Goal: Task Accomplishment & Management: Manage account settings

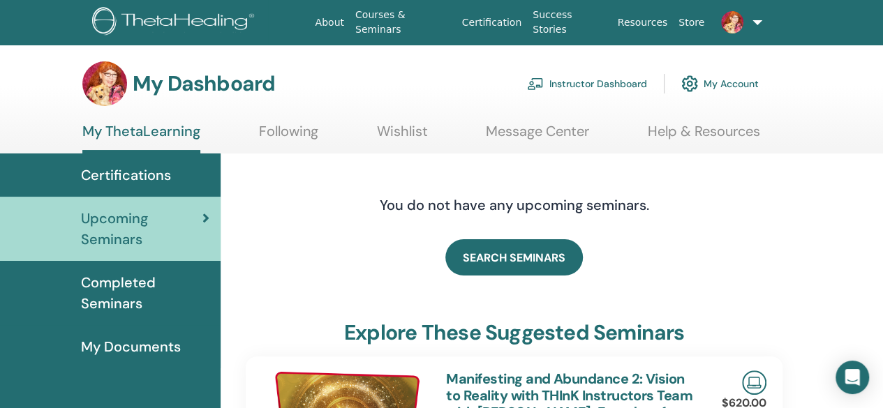
click at [577, 76] on link "Instructor Dashboard" at bounding box center [587, 83] width 120 height 31
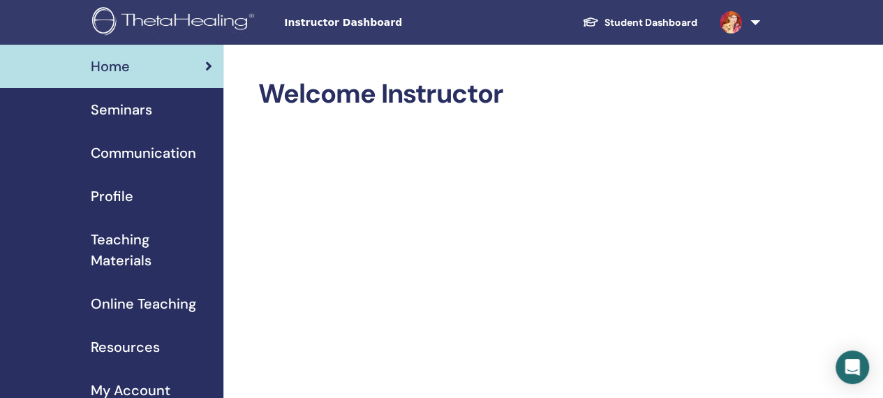
click at [126, 105] on span "Seminars" at bounding box center [121, 109] width 61 height 21
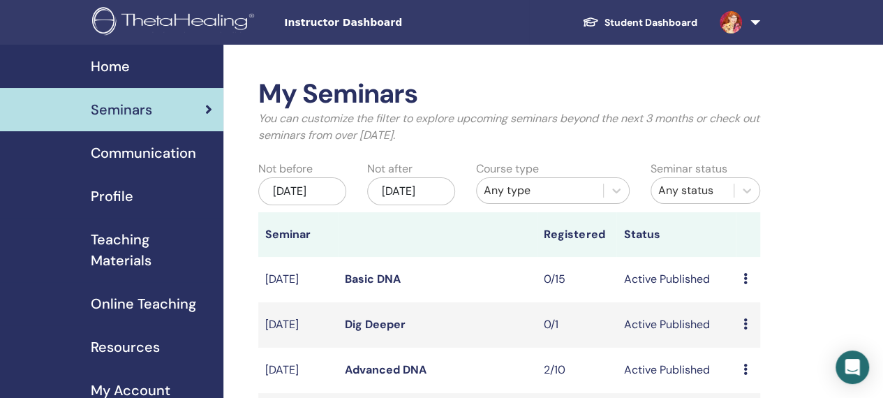
click at [518, 140] on p "You can customize the filter to explore upcoming seminars beyond the next 3 mon…" at bounding box center [509, 127] width 502 height 34
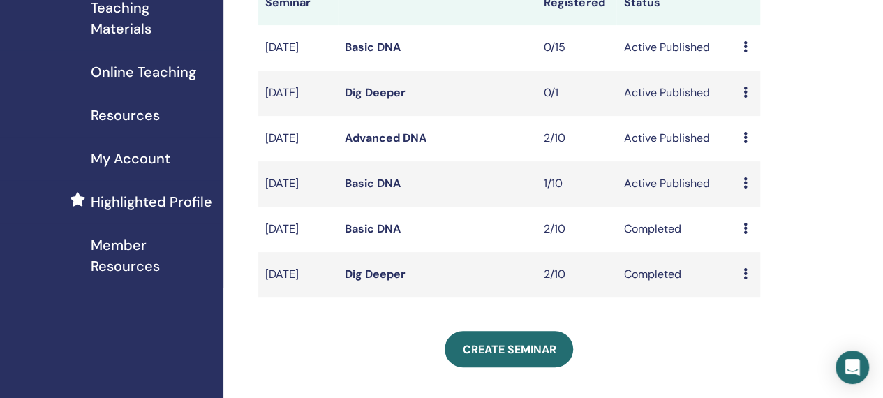
scroll to position [230, 0]
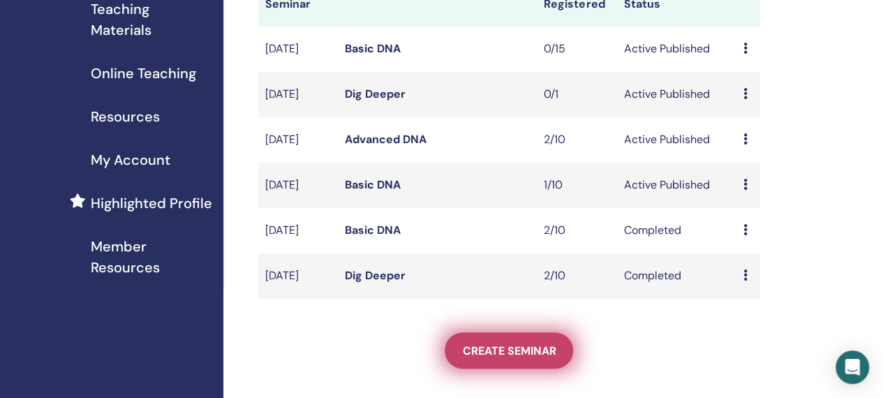
click at [517, 358] on span "Create seminar" at bounding box center [509, 351] width 94 height 15
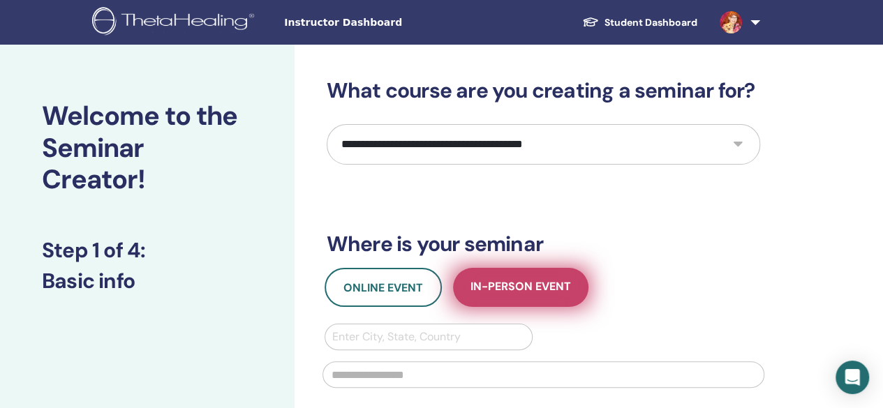
click at [566, 290] on span "In-Person Event" at bounding box center [521, 287] width 101 height 17
type input "**********"
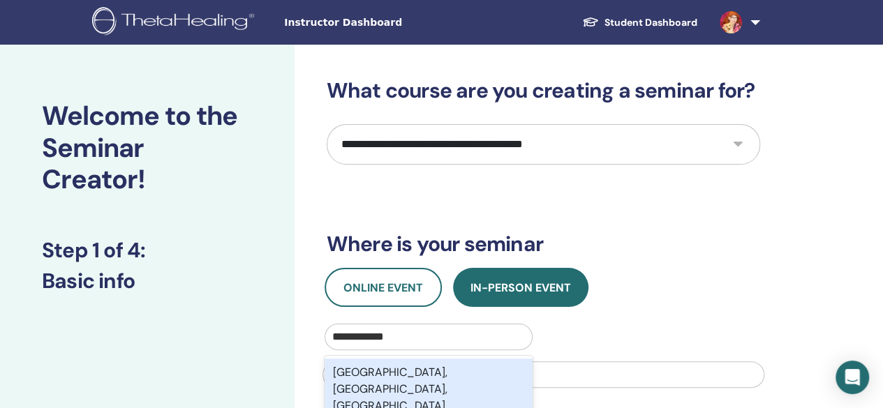
click at [439, 367] on div "Burtonsville, MD, USA" at bounding box center [429, 389] width 209 height 61
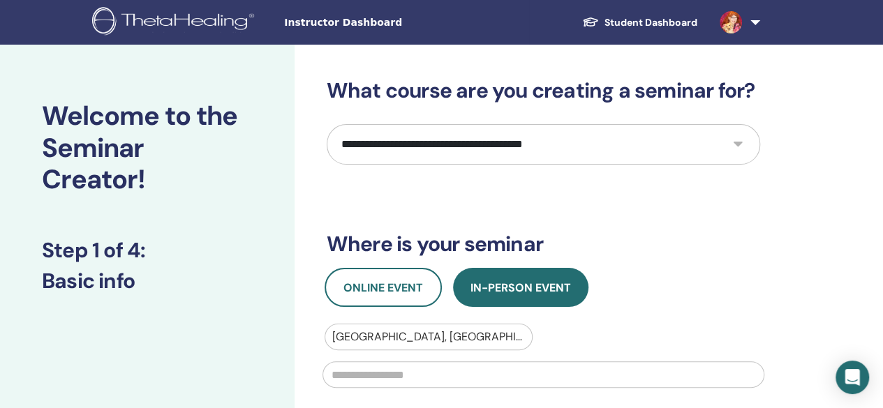
click at [449, 374] on input "text" at bounding box center [544, 375] width 442 height 27
type input "**********"
click at [666, 148] on select "**********" at bounding box center [544, 144] width 434 height 40
select select "*"
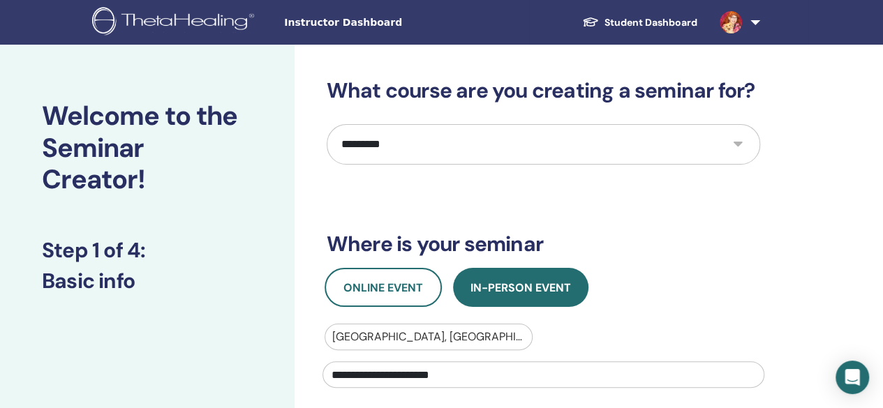
click at [327, 124] on select "**********" at bounding box center [544, 144] width 434 height 40
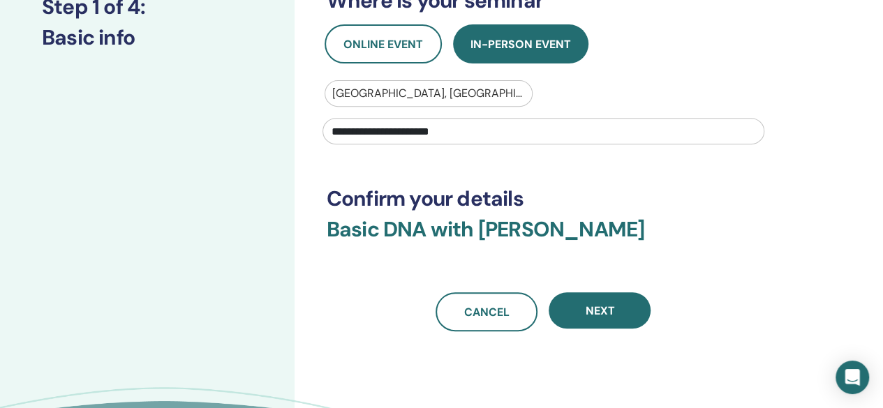
scroll to position [250, 0]
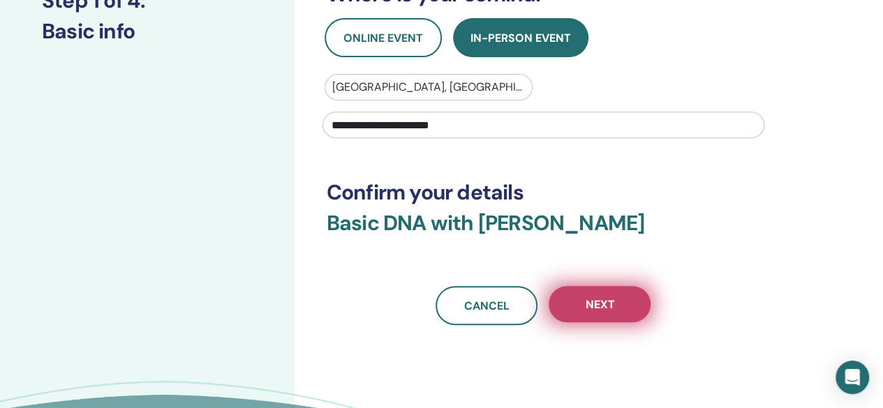
click at [623, 316] on button "Next" at bounding box center [600, 304] width 102 height 36
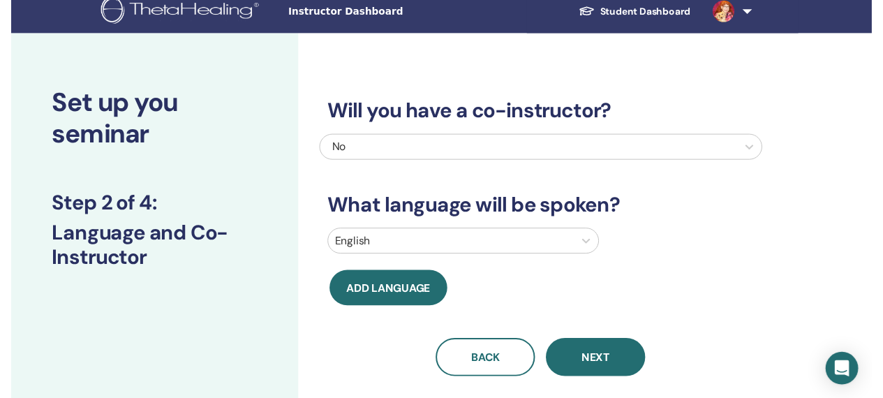
scroll to position [0, 0]
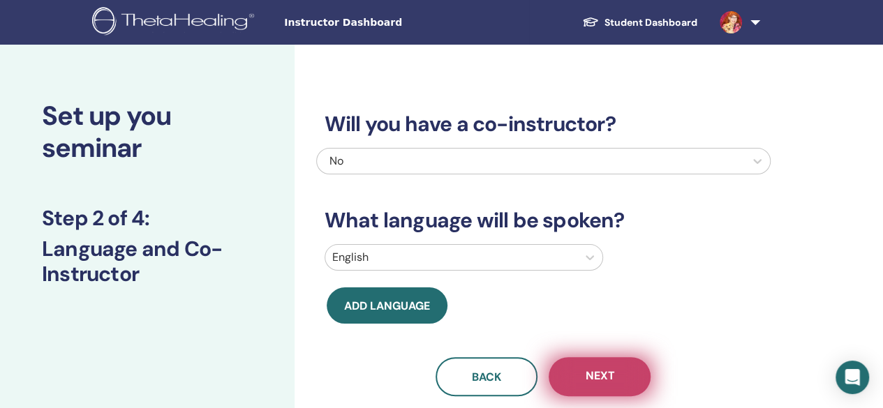
click at [616, 370] on button "Next" at bounding box center [600, 377] width 102 height 39
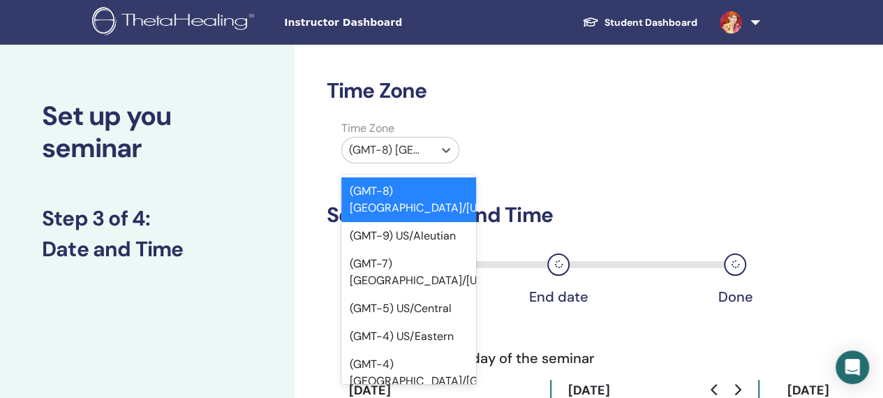
click at [443, 323] on div "(GMT-4) US/Eastern" at bounding box center [408, 337] width 135 height 28
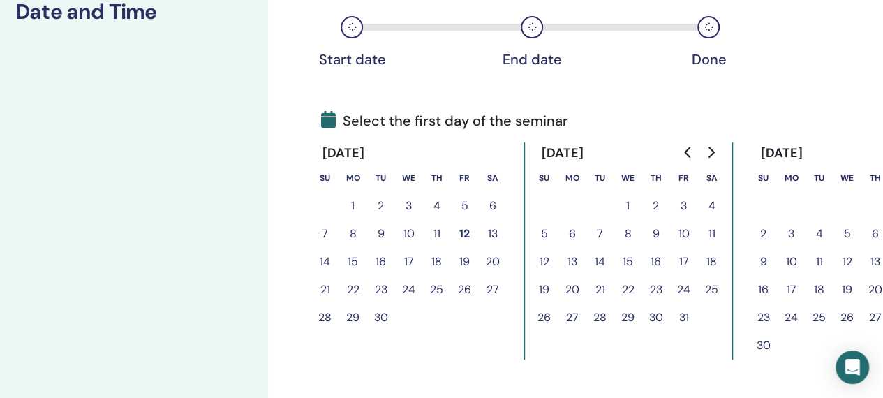
scroll to position [237, 88]
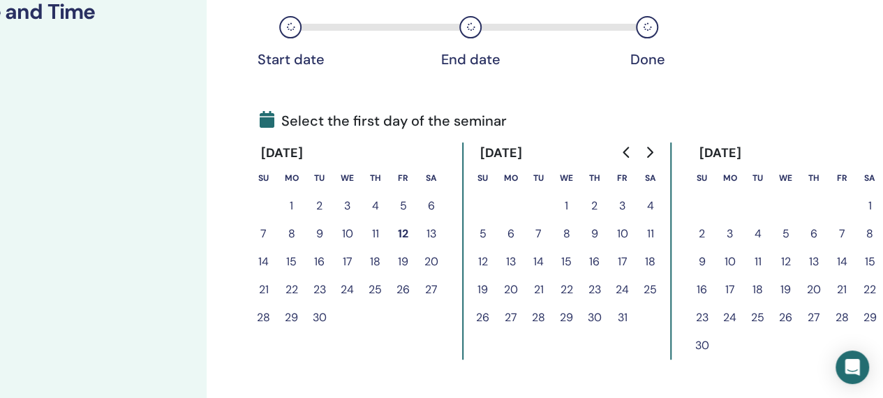
click at [871, 201] on button "1" at bounding box center [870, 206] width 28 height 28
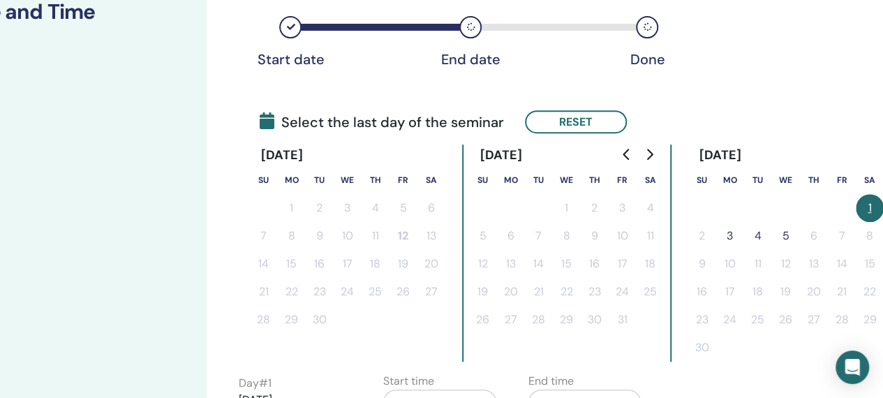
click at [724, 234] on button "3" at bounding box center [730, 236] width 28 height 28
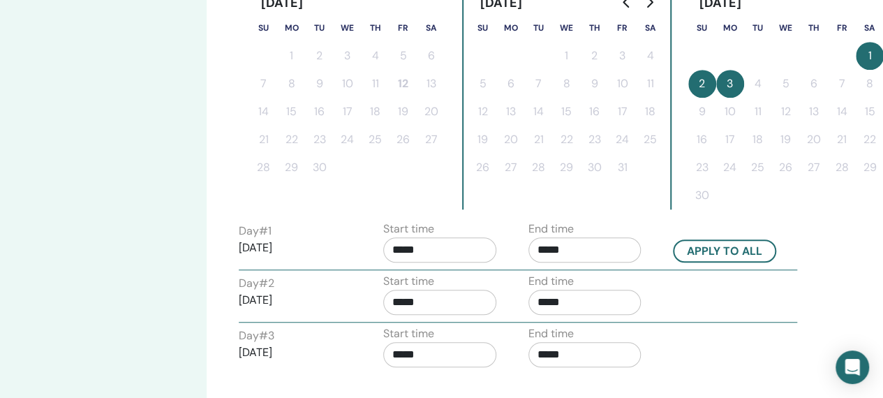
scroll to position [391, 88]
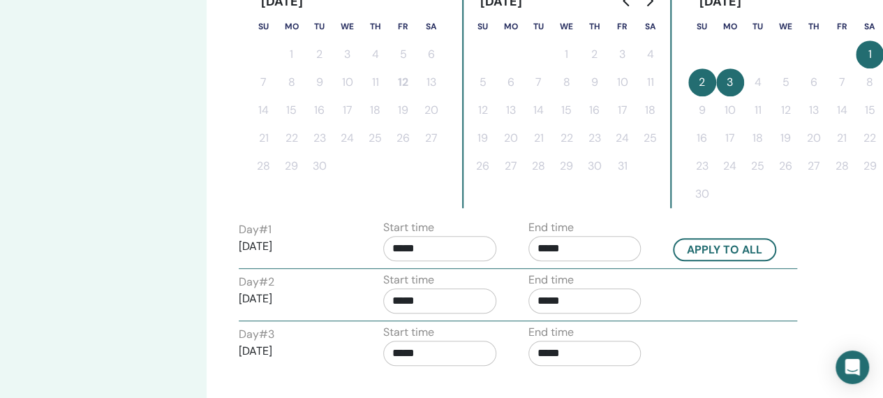
click at [408, 244] on input "*****" at bounding box center [439, 248] width 113 height 25
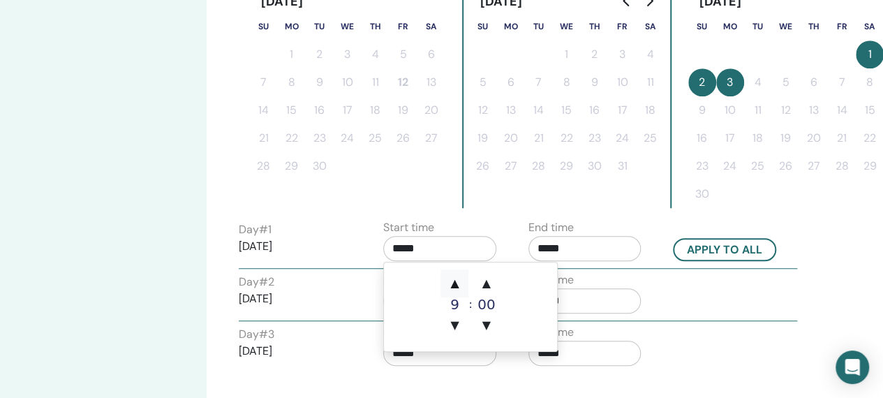
click at [450, 279] on span "▲" at bounding box center [455, 284] width 28 height 28
click at [455, 283] on span "▲" at bounding box center [455, 284] width 28 height 28
click at [456, 276] on span "▲" at bounding box center [455, 284] width 28 height 28
click at [456, 328] on span "▼" at bounding box center [455, 325] width 28 height 28
click at [454, 283] on span "▲" at bounding box center [455, 284] width 28 height 28
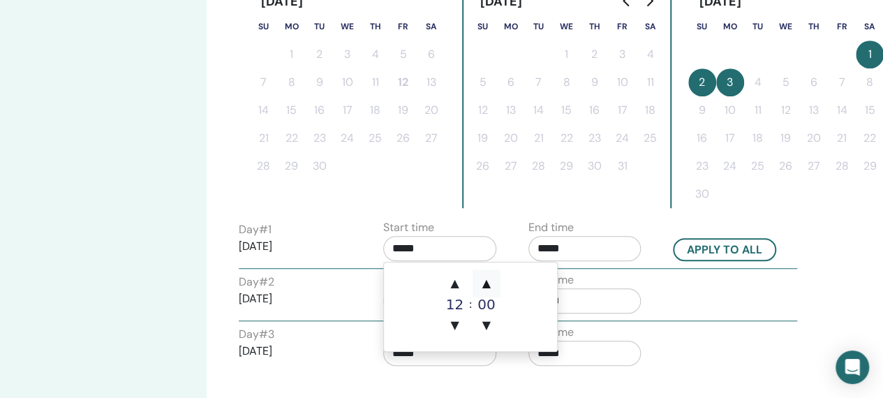
click at [486, 279] on span "▲" at bounding box center [487, 284] width 28 height 28
click at [491, 281] on span "▲" at bounding box center [487, 284] width 28 height 28
click at [485, 279] on span "▲" at bounding box center [487, 284] width 28 height 28
click at [487, 282] on span "▲" at bounding box center [487, 284] width 28 height 28
click at [486, 273] on span "▲" at bounding box center [487, 284] width 28 height 28
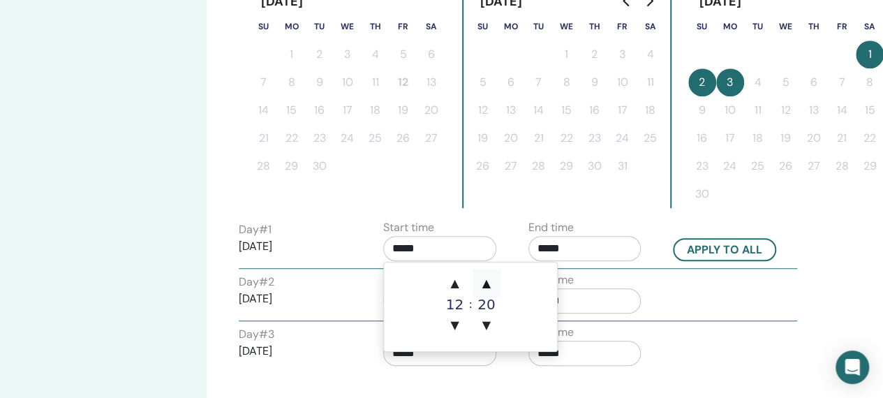
type input "*****"
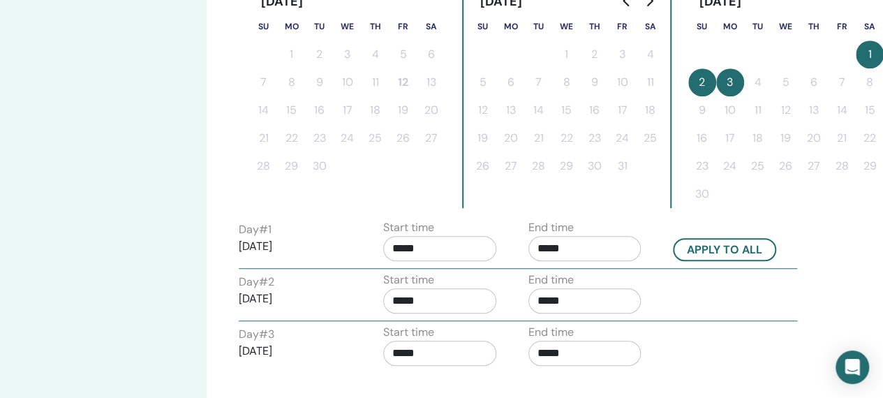
click at [600, 249] on input "*****" at bounding box center [585, 248] width 113 height 25
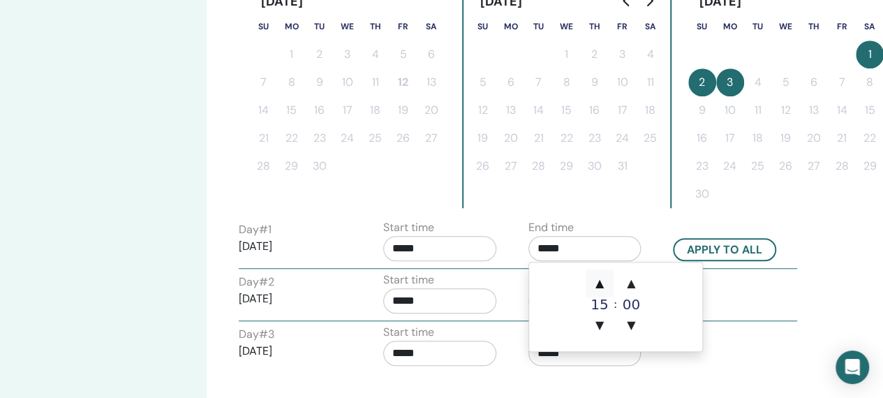
click at [596, 279] on span "▲" at bounding box center [600, 284] width 28 height 28
click at [595, 279] on span "▲" at bounding box center [600, 284] width 28 height 28
type input "*****"
click at [747, 247] on button "Apply to all" at bounding box center [724, 249] width 103 height 23
type input "*****"
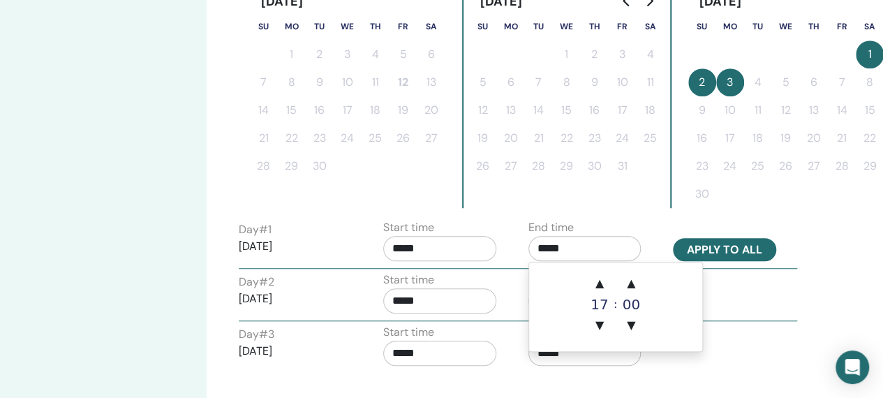
type input "*****"
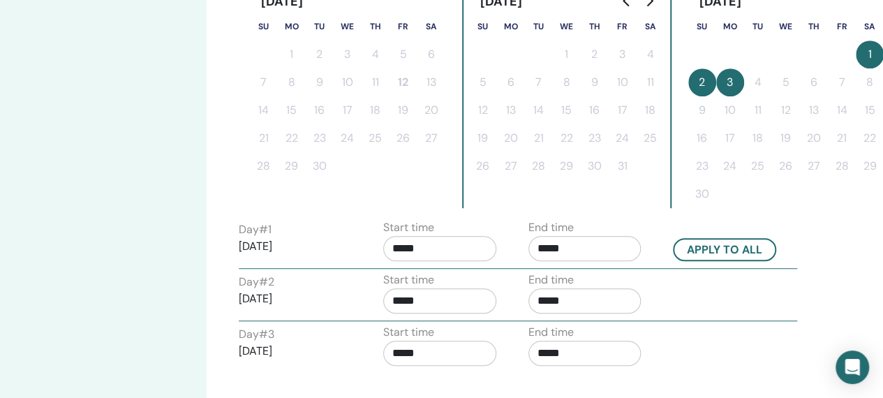
click at [408, 348] on input "*****" at bounding box center [439, 353] width 113 height 25
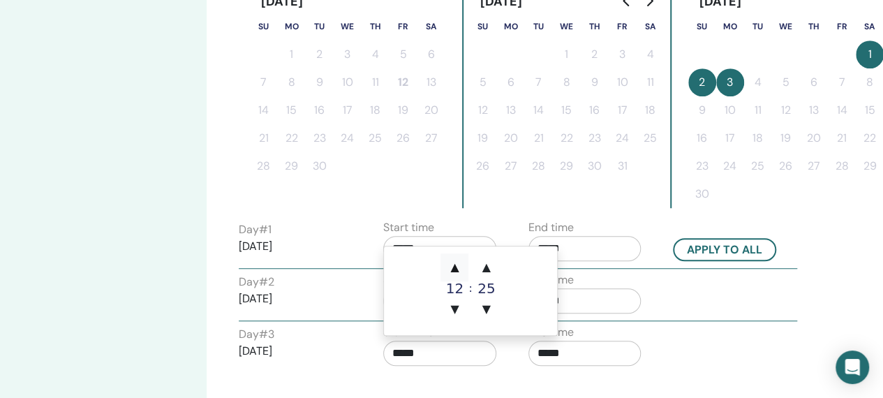
click at [455, 267] on span "▲" at bounding box center [455, 267] width 28 height 28
click at [456, 264] on span "▲" at bounding box center [455, 267] width 28 height 28
click at [457, 264] on span "▲" at bounding box center [455, 267] width 28 height 28
click at [459, 267] on span "▲" at bounding box center [455, 267] width 28 height 28
type input "*****"
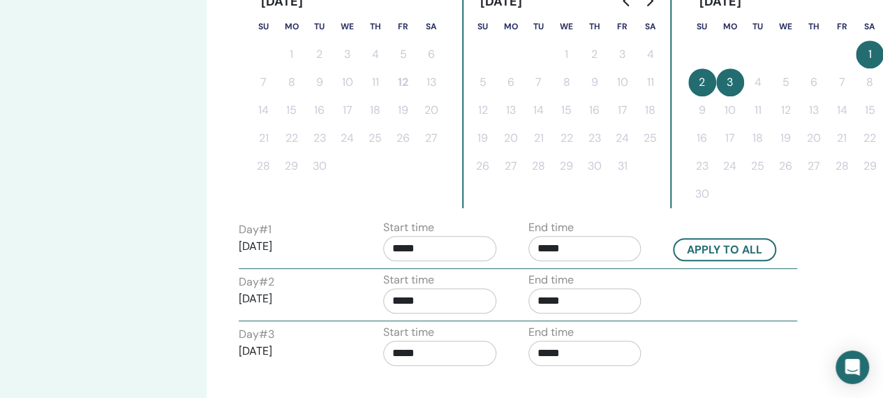
click at [599, 345] on input "*****" at bounding box center [585, 353] width 113 height 25
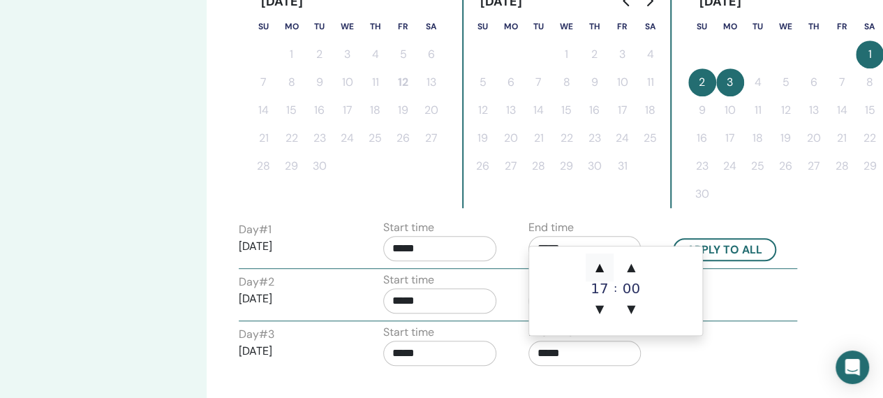
click at [603, 262] on span "▲" at bounding box center [600, 267] width 28 height 28
click at [602, 264] on span "▲" at bounding box center [600, 267] width 28 height 28
click at [600, 271] on span "▲" at bounding box center [600, 267] width 28 height 28
type input "*****"
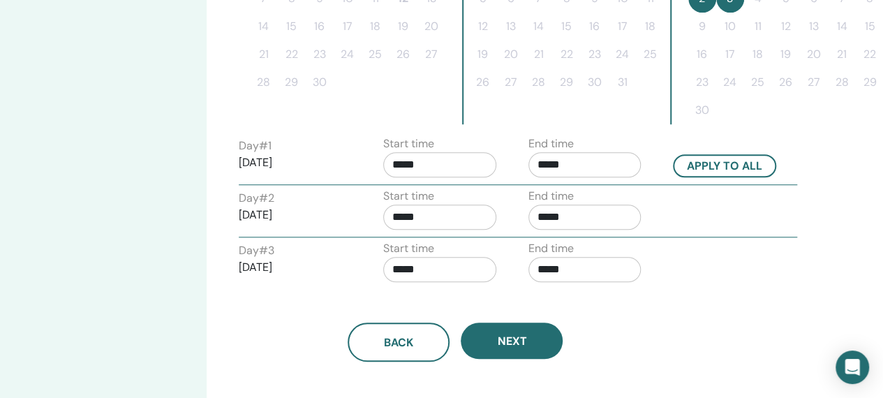
scroll to position [485, 88]
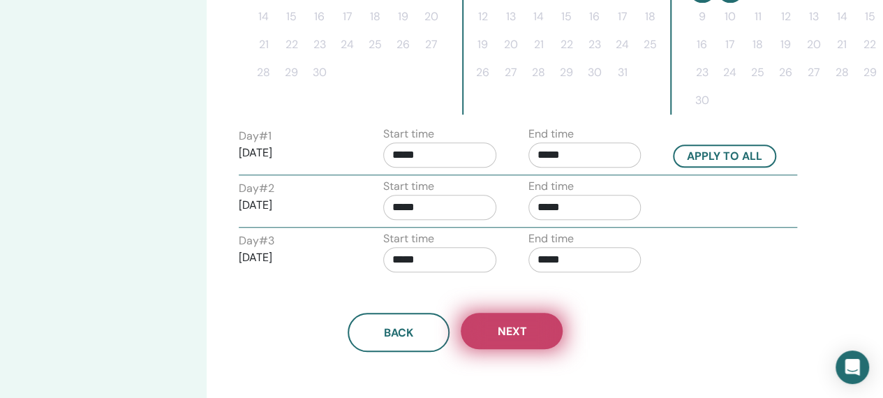
click at [538, 332] on button "Next" at bounding box center [512, 331] width 102 height 36
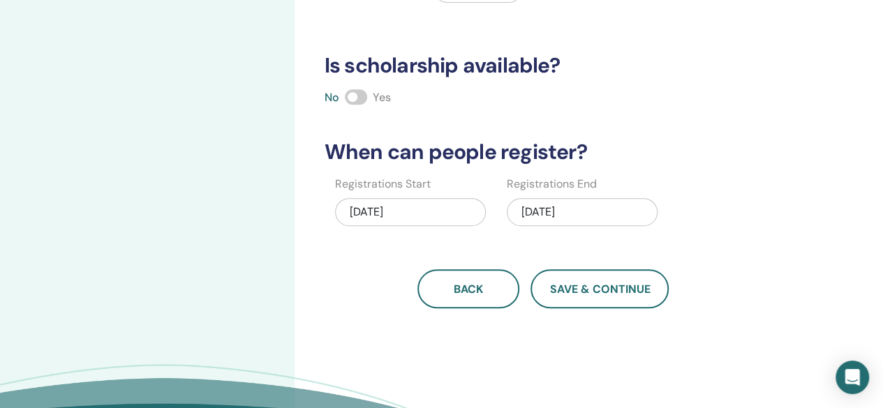
scroll to position [323, 0]
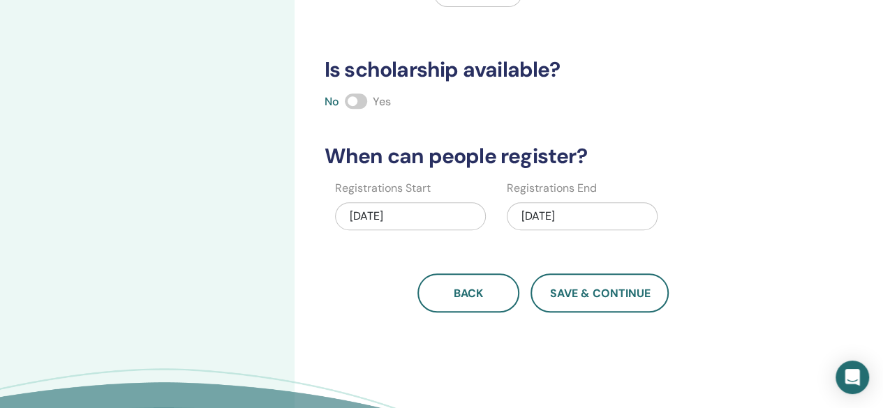
click at [348, 94] on span at bounding box center [356, 101] width 22 height 15
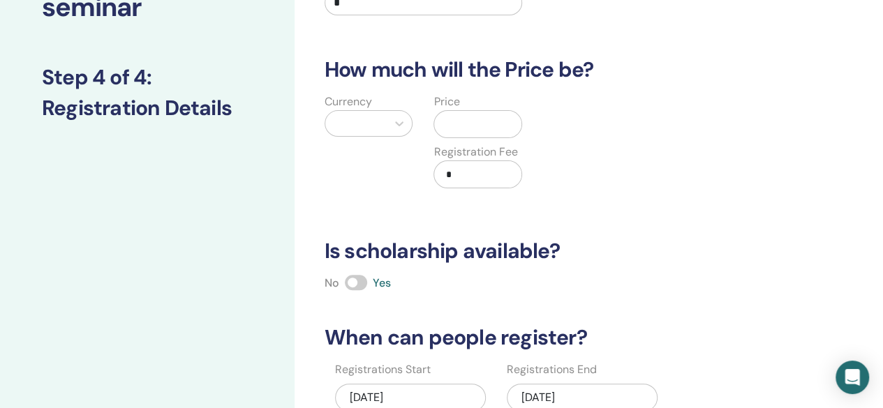
scroll to position [140, 0]
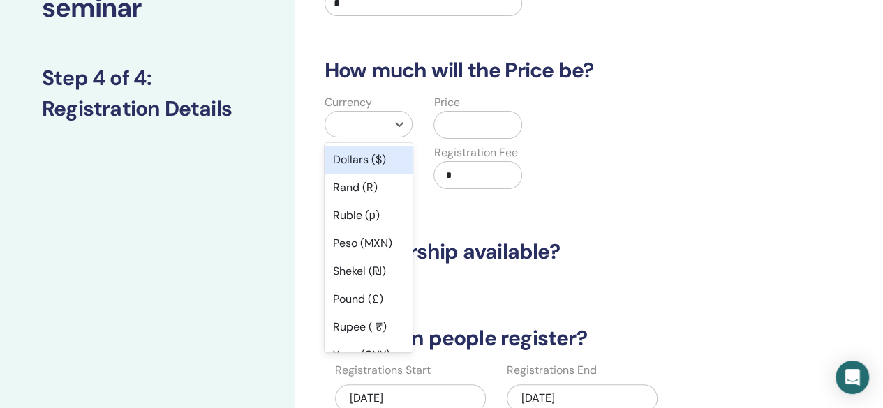
click at [369, 151] on div "Dollars ($)" at bounding box center [369, 160] width 89 height 28
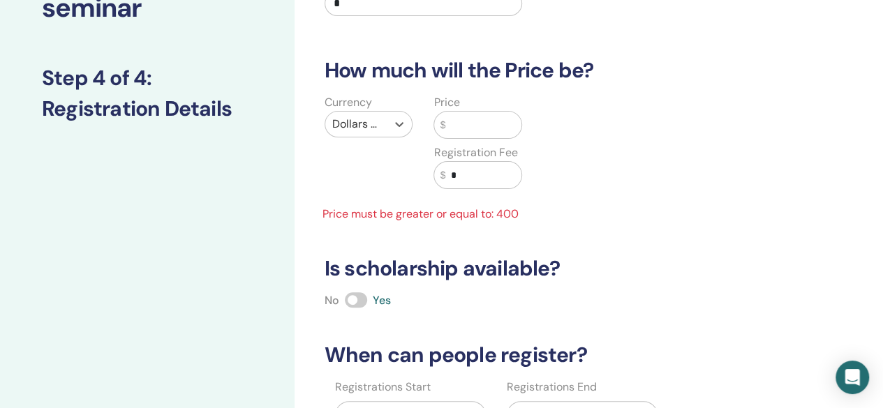
click at [492, 127] on input "text" at bounding box center [483, 125] width 76 height 27
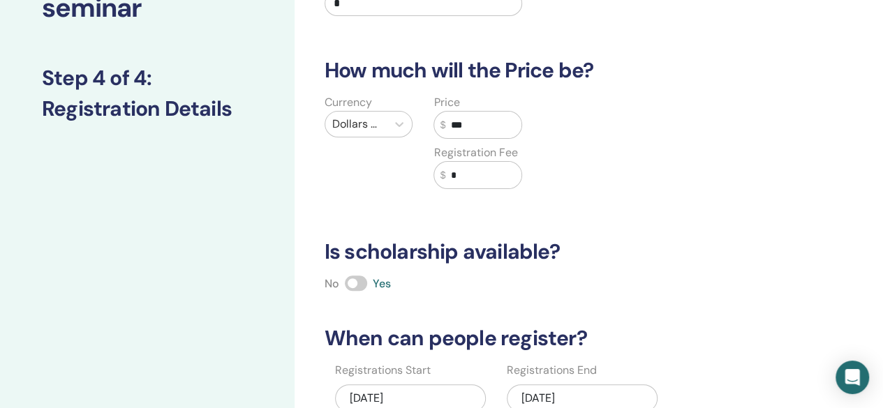
type input "***"
click at [485, 166] on input "*" at bounding box center [483, 175] width 76 height 27
type input "**"
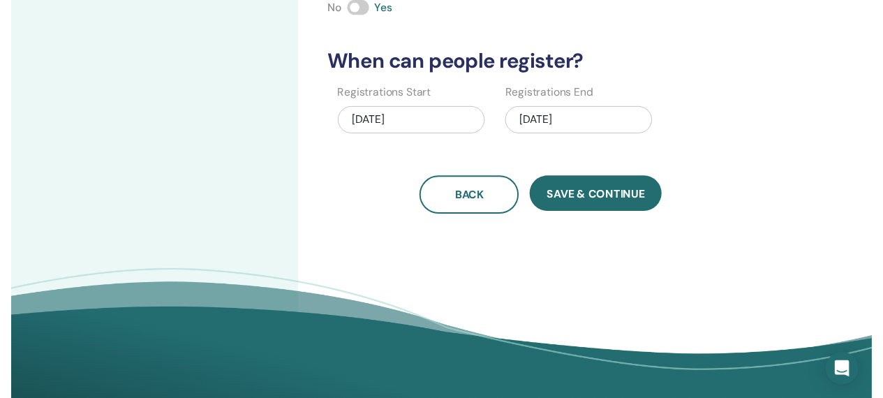
scroll to position [415, 0]
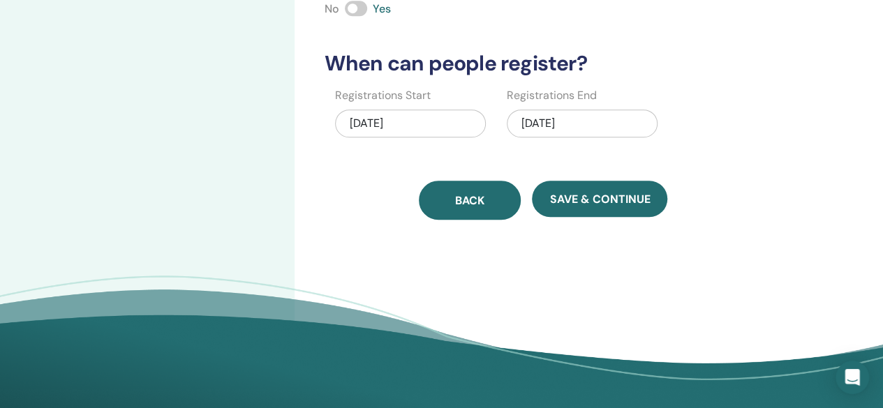
click at [493, 203] on button "Back" at bounding box center [470, 200] width 102 height 39
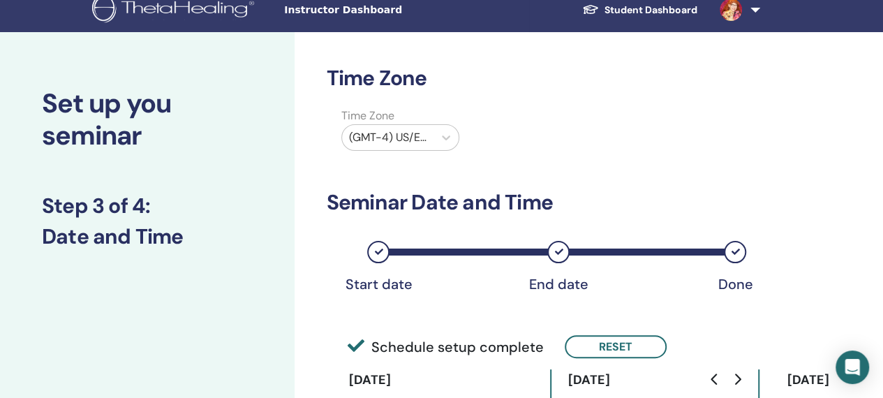
scroll to position [0, 0]
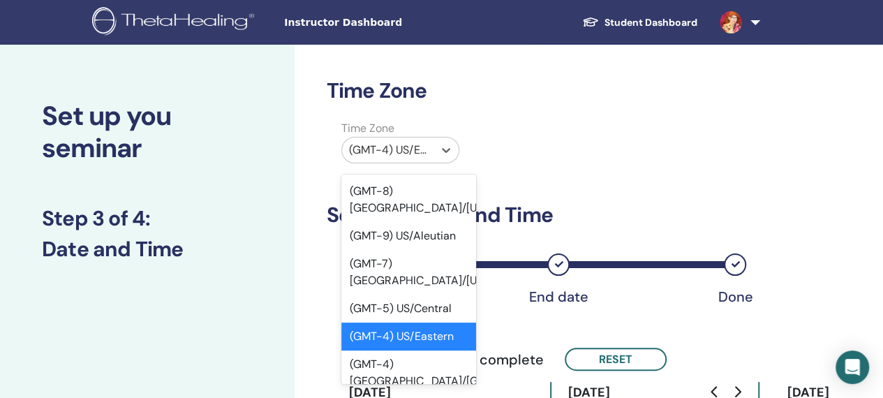
click at [440, 323] on div "(GMT-4) US/Eastern" at bounding box center [408, 337] width 135 height 28
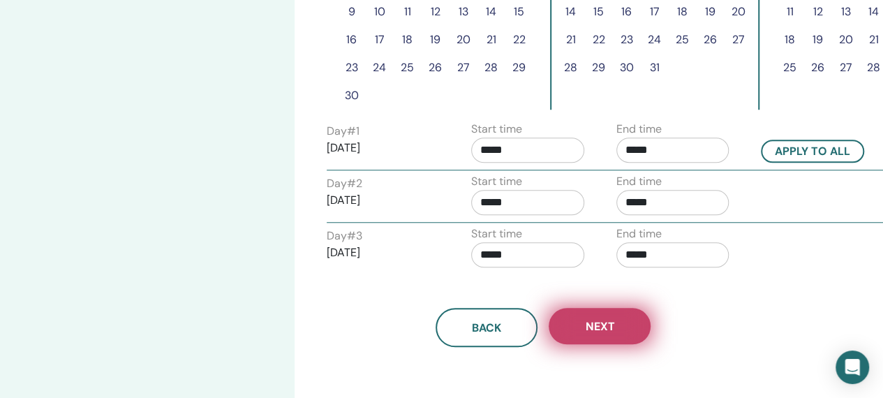
click at [613, 325] on span "Next" at bounding box center [599, 326] width 29 height 15
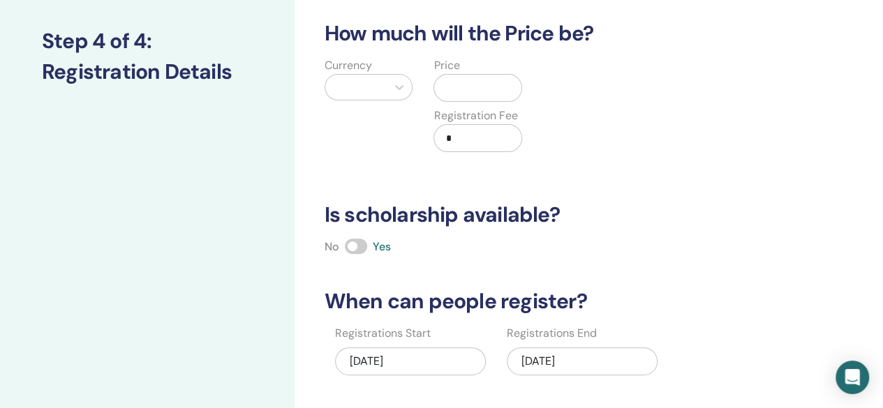
scroll to position [177, 0]
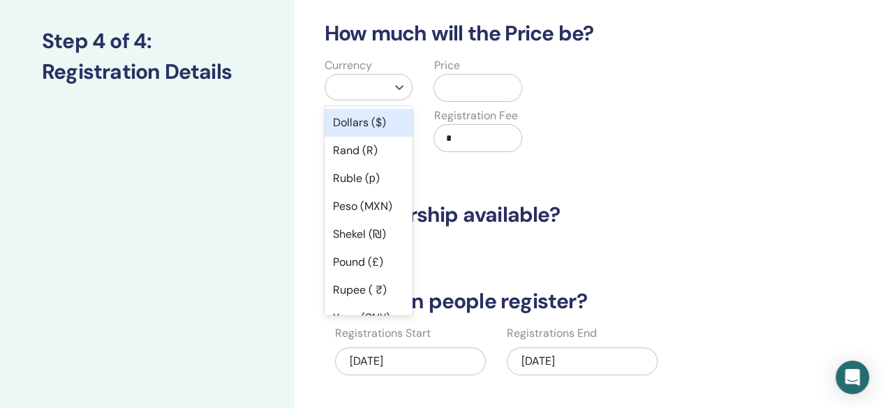
click at [377, 127] on div "Dollars ($)" at bounding box center [369, 123] width 89 height 28
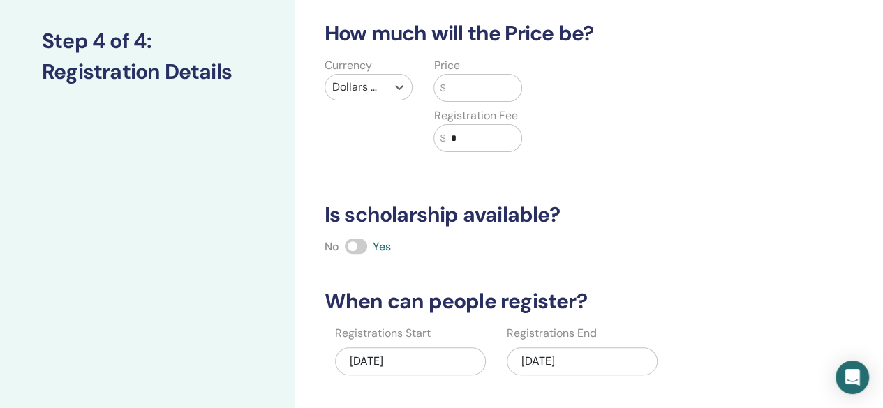
click at [494, 85] on input "text" at bounding box center [483, 88] width 76 height 27
type input "***"
click at [471, 134] on input "*" at bounding box center [483, 138] width 76 height 27
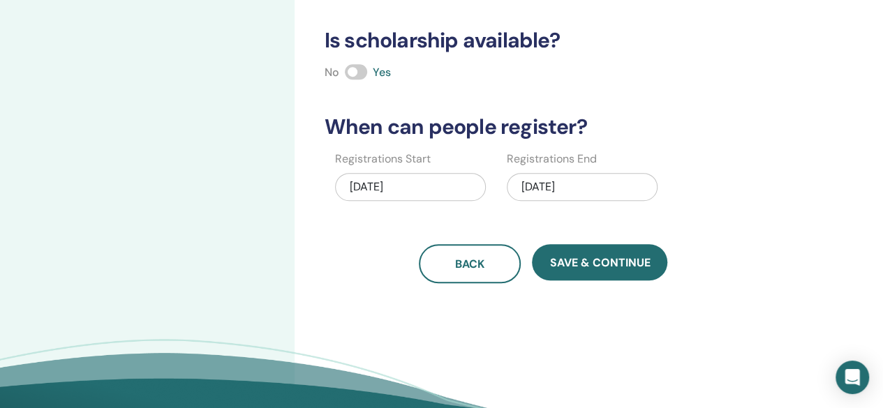
scroll to position [353, 0]
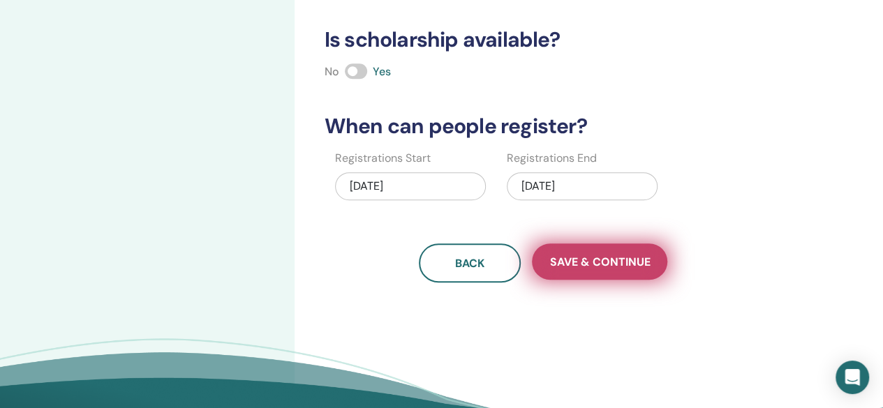
type input "**"
click at [635, 260] on span "Save & Continue" at bounding box center [600, 262] width 101 height 15
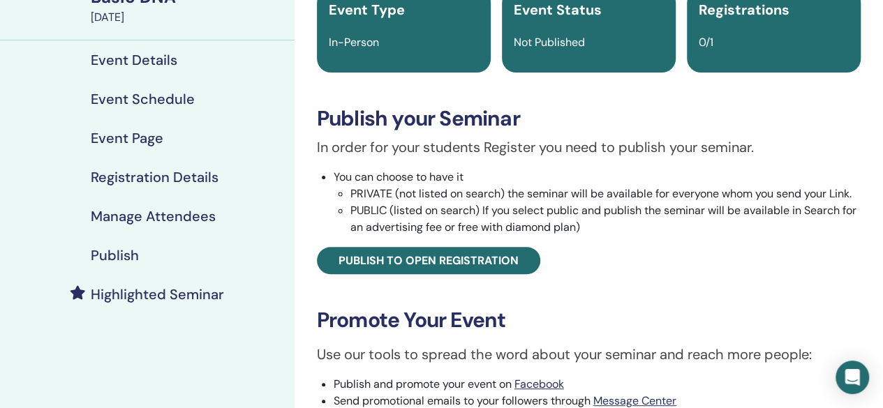
scroll to position [128, 0]
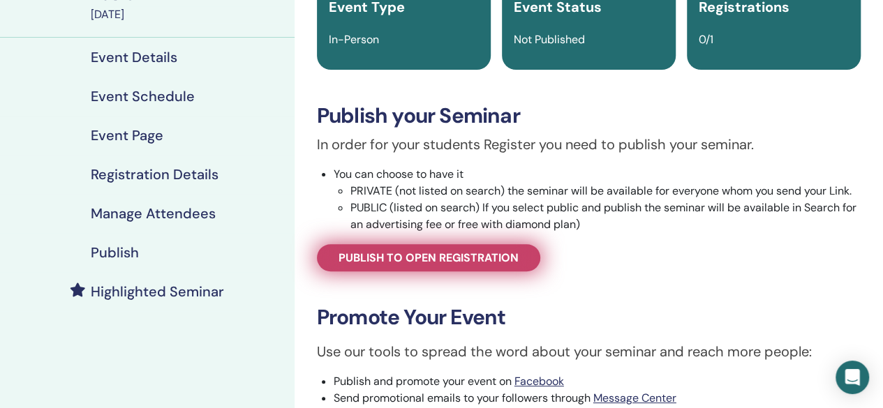
click at [492, 258] on span "Publish to open registration" at bounding box center [429, 258] width 180 height 15
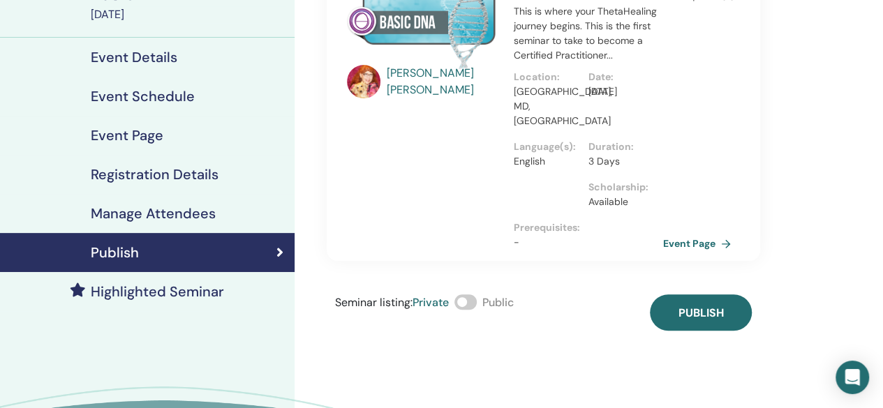
click at [463, 295] on span at bounding box center [466, 302] width 22 height 15
click at [698, 233] on link "Event Page" at bounding box center [701, 243] width 73 height 21
click at [705, 233] on link "Event Page" at bounding box center [701, 243] width 73 height 21
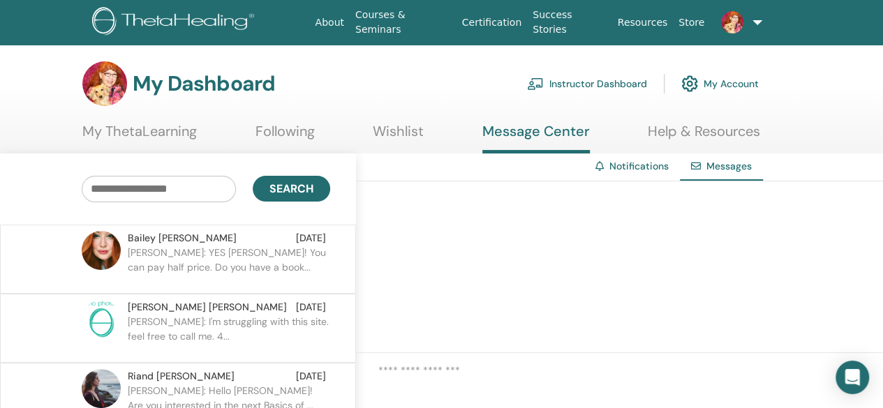
click at [581, 84] on link "Instructor Dashboard" at bounding box center [587, 83] width 120 height 31
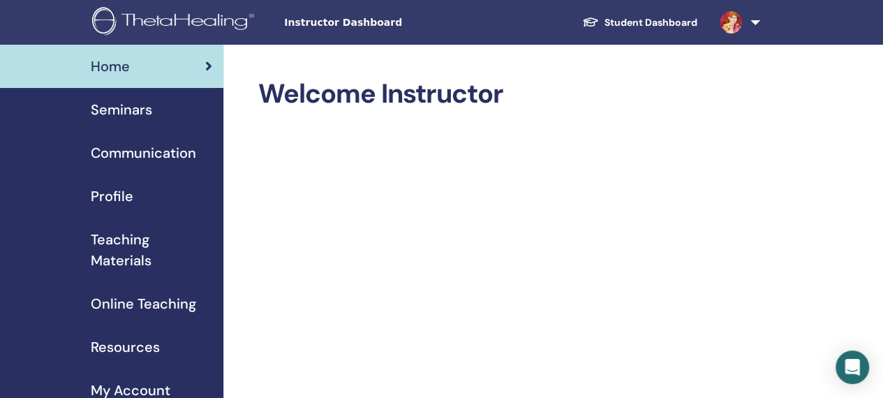
click at [106, 109] on span "Seminars" at bounding box center [121, 109] width 61 height 21
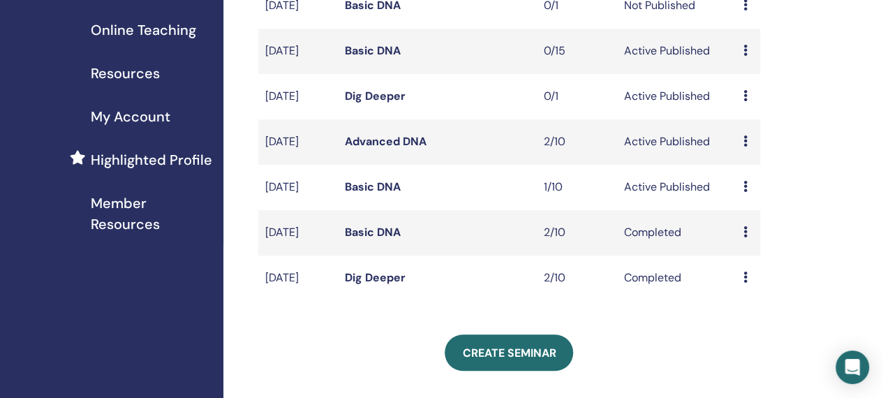
scroll to position [275, 0]
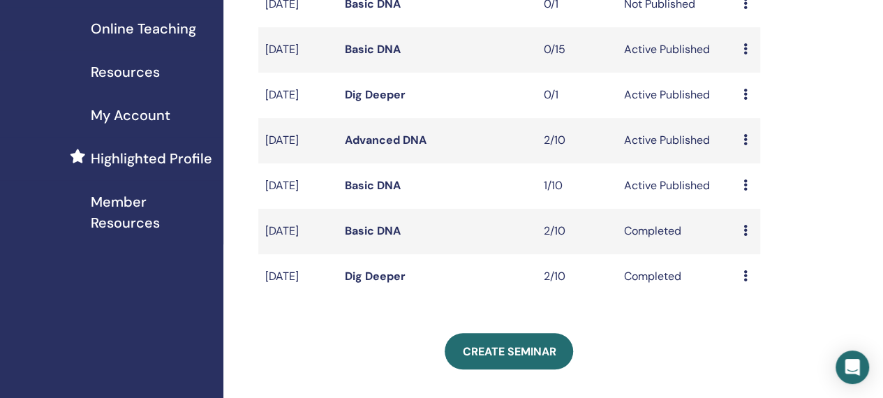
click at [807, 264] on div "My Seminars You can customize the filter to explore upcoming seminars beyond th…" at bounding box center [554, 293] width 663 height 1047
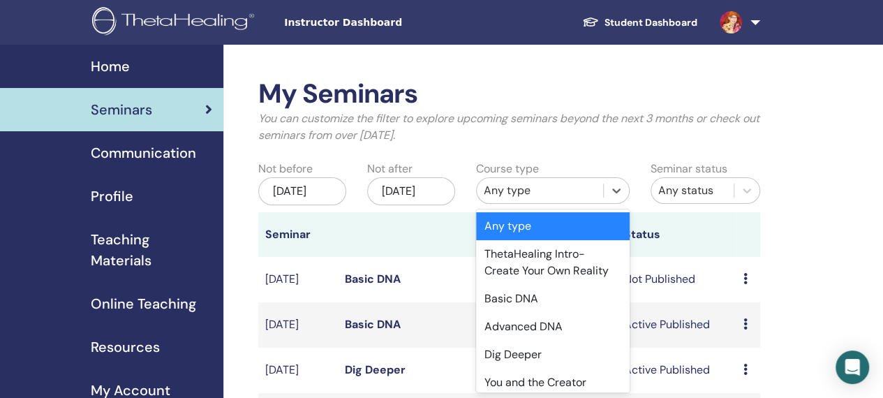
scroll to position [15, 0]
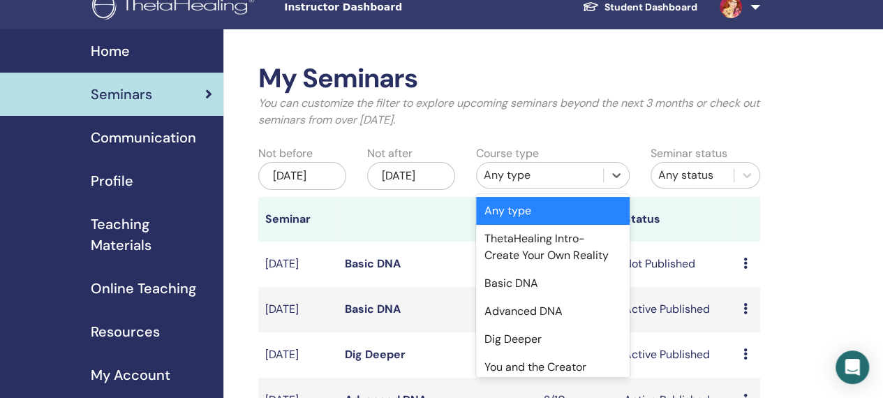
click at [526, 342] on div "Dig Deeper" at bounding box center [553, 339] width 154 height 28
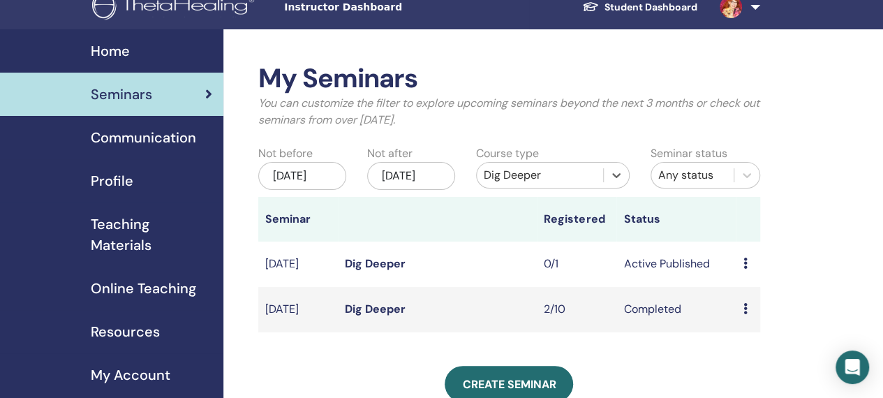
click at [748, 271] on div "Preview Edit Attendees Cancel" at bounding box center [748, 264] width 10 height 17
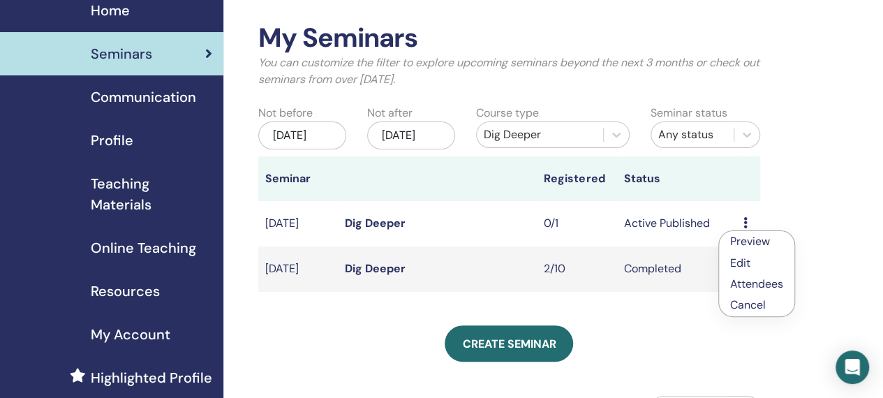
scroll to position [56, 0]
click at [744, 261] on link "Edit" at bounding box center [740, 263] width 20 height 15
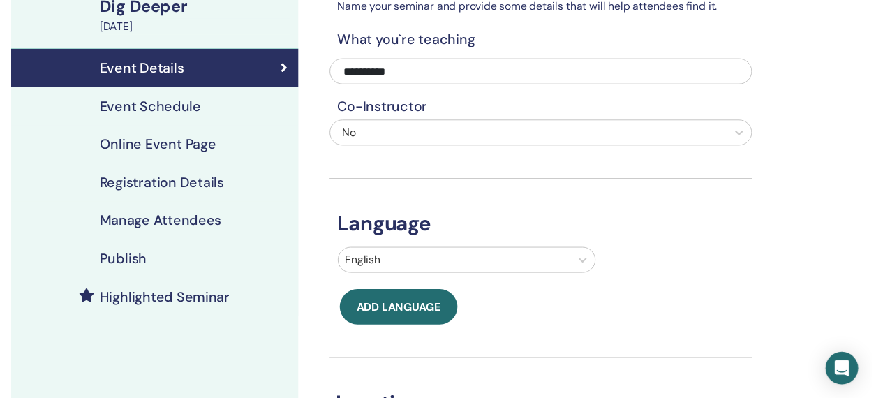
scroll to position [114, 0]
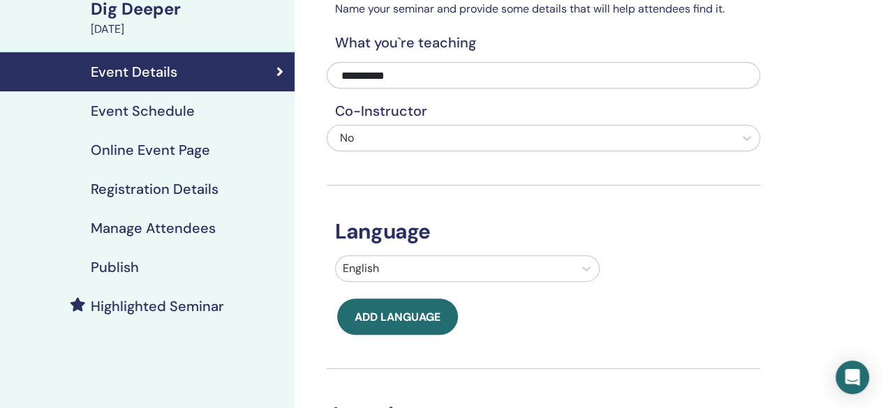
click at [138, 105] on h4 "Event Schedule" at bounding box center [143, 111] width 104 height 17
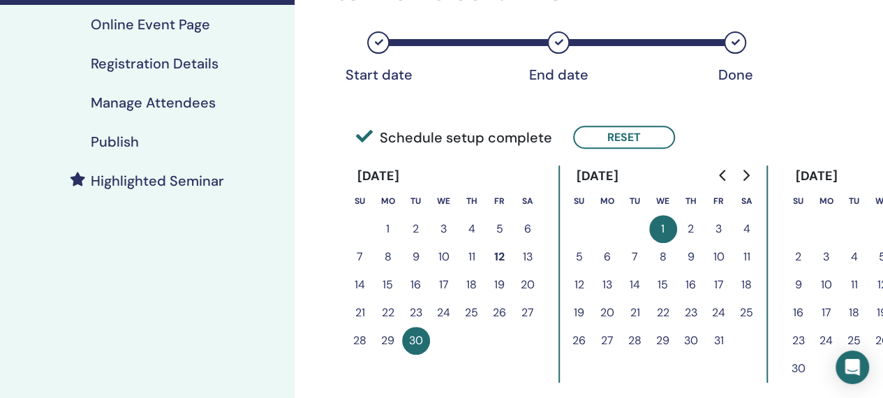
scroll to position [241, 0]
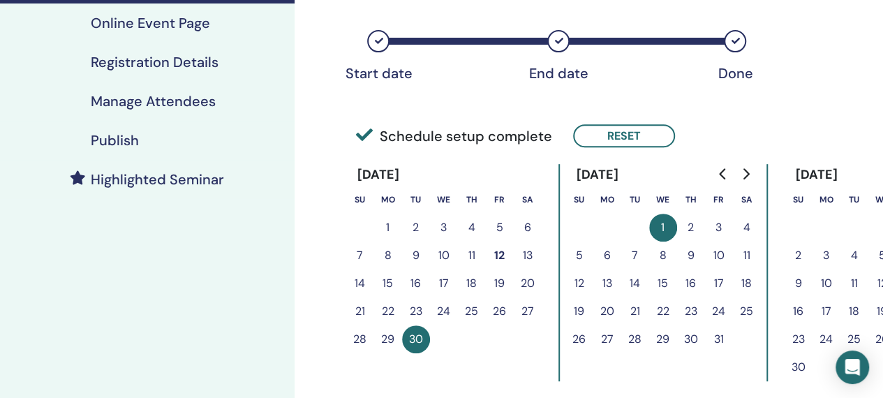
click at [746, 229] on button "4" at bounding box center [747, 228] width 28 height 28
click at [741, 221] on button "4" at bounding box center [747, 228] width 28 height 28
click at [746, 228] on button "4" at bounding box center [747, 228] width 28 height 28
click at [413, 345] on button "30" at bounding box center [416, 339] width 28 height 28
click at [648, 130] on button "Reset" at bounding box center [624, 135] width 102 height 23
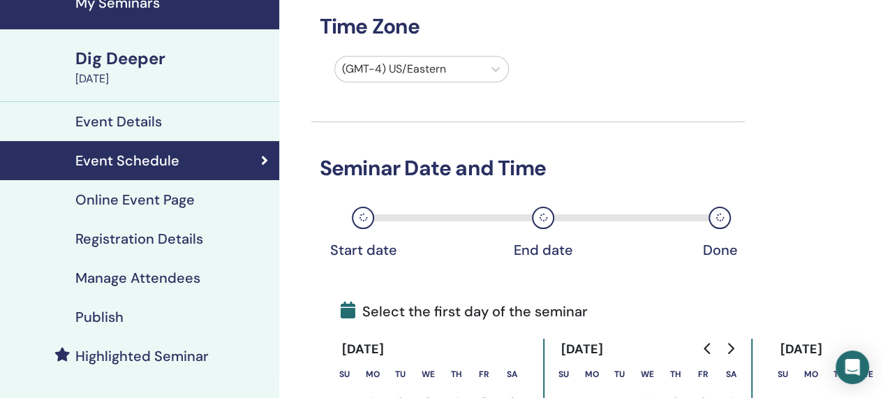
scroll to position [0, 15]
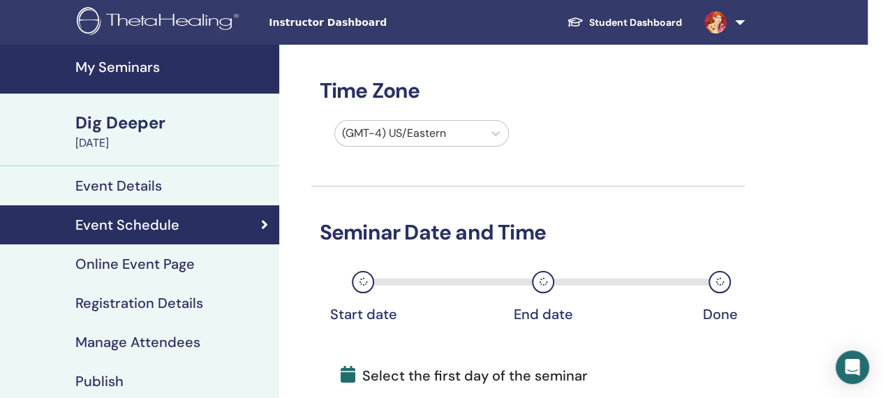
click at [168, 184] on div "Event Details" at bounding box center [132, 185] width 272 height 17
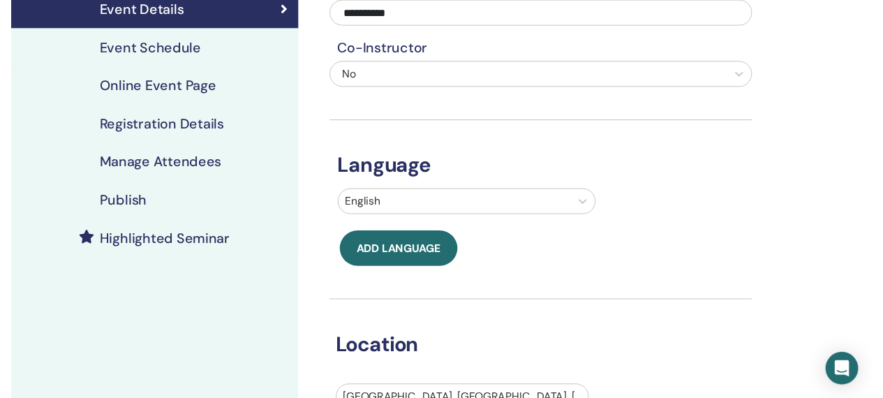
scroll to position [172, 0]
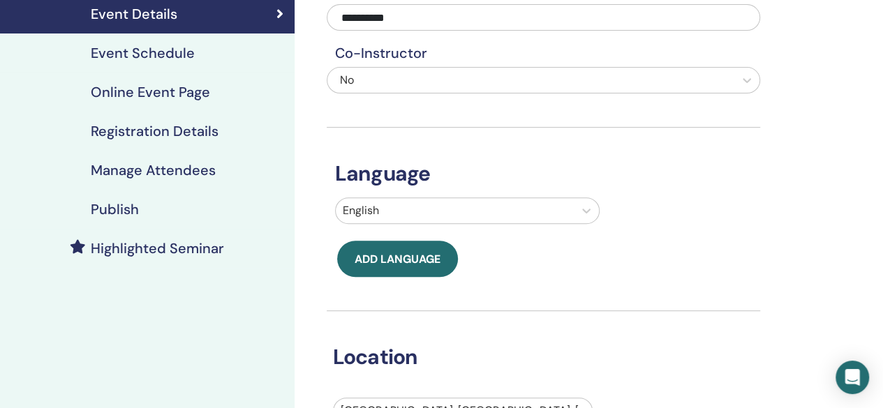
click at [193, 50] on div "Event Schedule" at bounding box center [147, 53] width 272 height 17
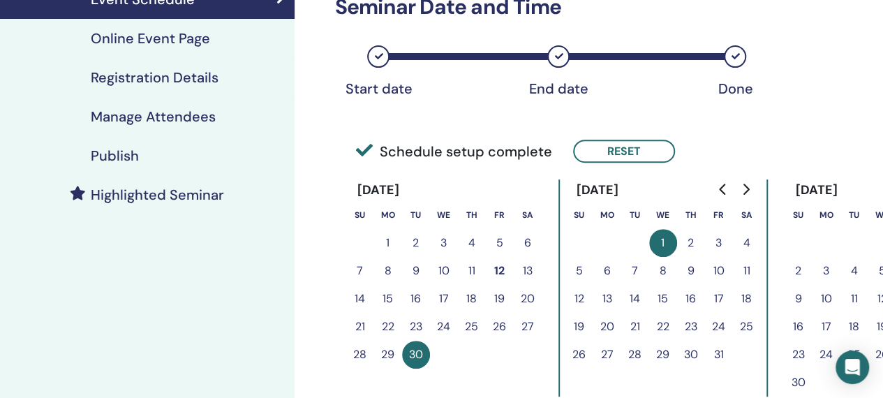
scroll to position [222, 0]
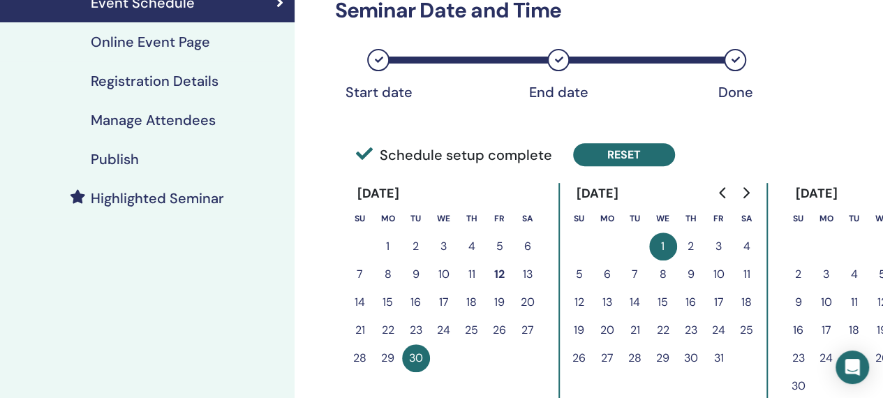
click at [599, 149] on button "Reset" at bounding box center [624, 154] width 102 height 23
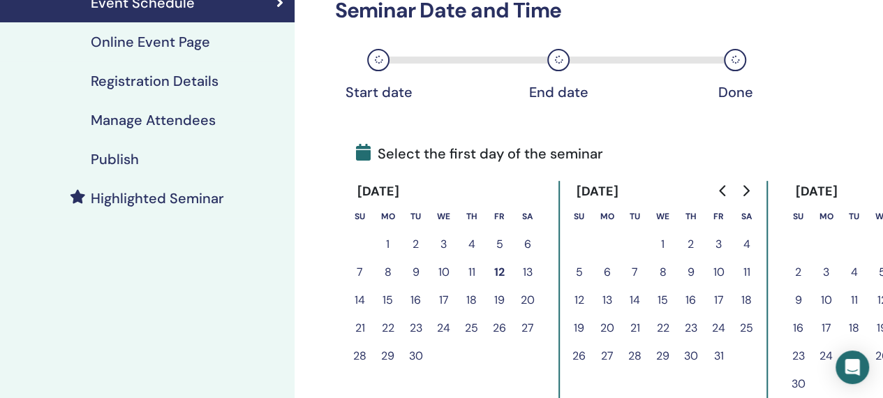
click at [747, 246] on button "4" at bounding box center [747, 244] width 28 height 28
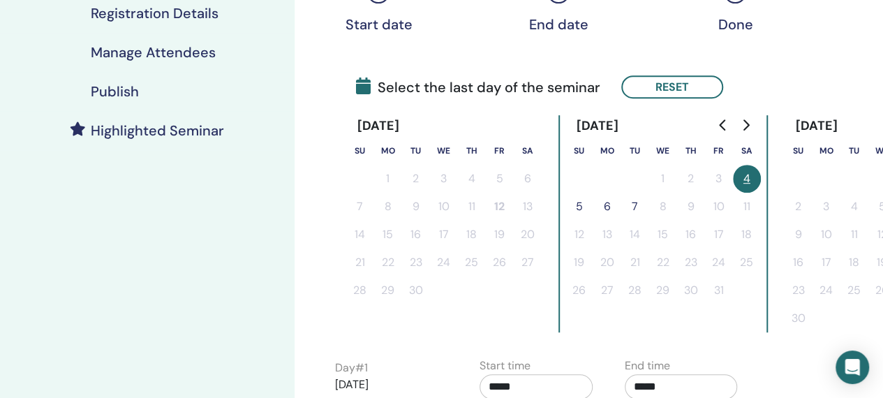
scroll to position [292, 0]
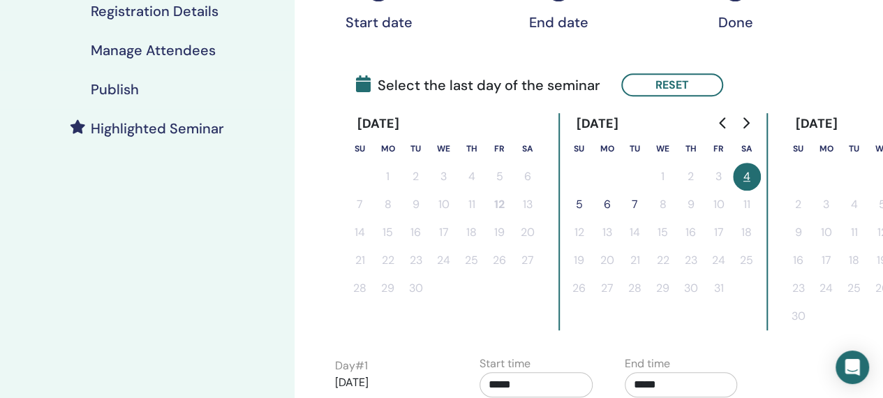
click at [575, 202] on button "5" at bounding box center [580, 205] width 28 height 28
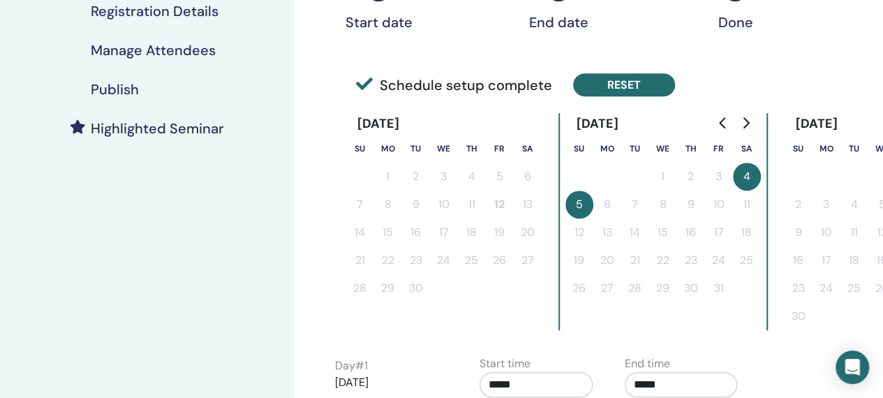
click at [635, 77] on button "Reset" at bounding box center [624, 84] width 102 height 23
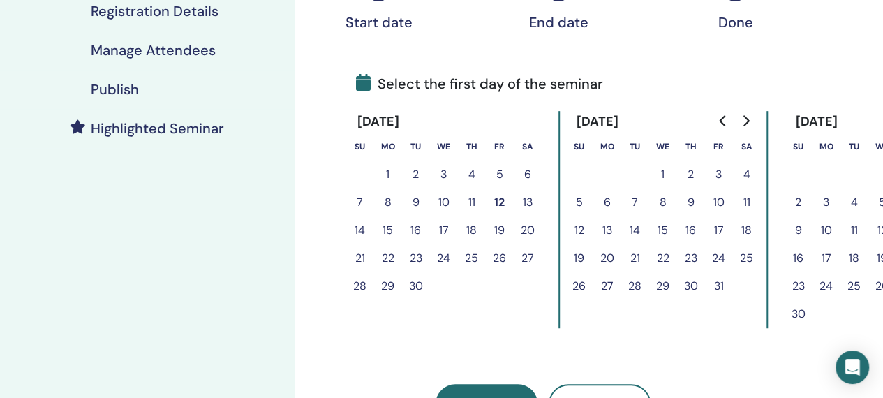
click at [723, 173] on button "3" at bounding box center [719, 175] width 28 height 28
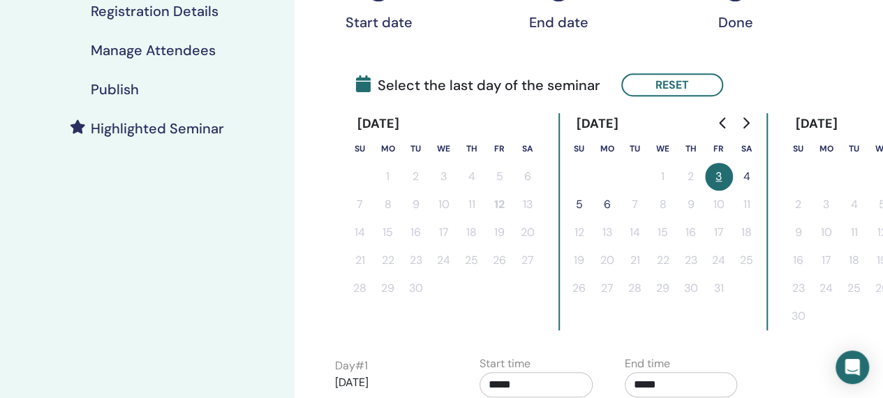
click at [750, 172] on button "4" at bounding box center [747, 177] width 28 height 28
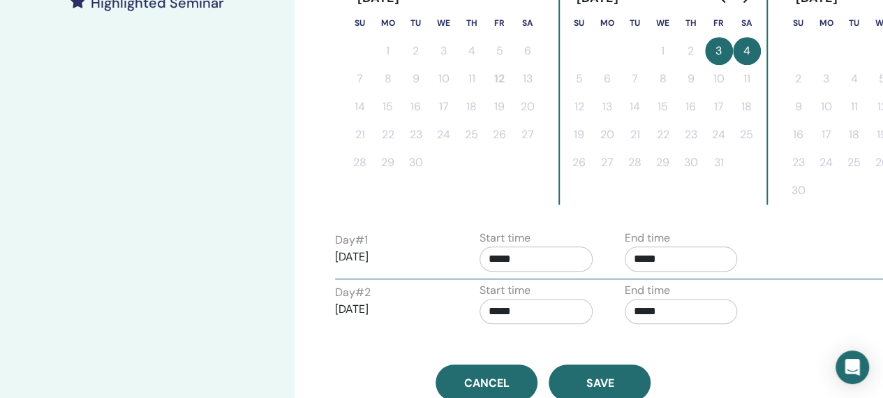
scroll to position [426, 0]
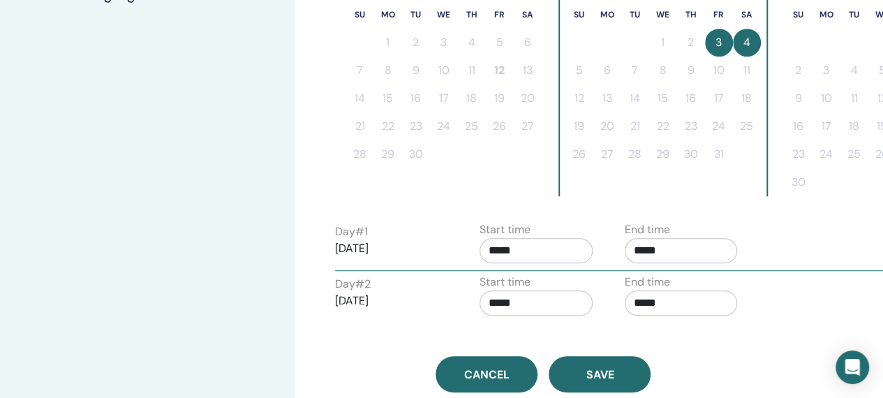
click at [511, 246] on input "*****" at bounding box center [536, 250] width 113 height 25
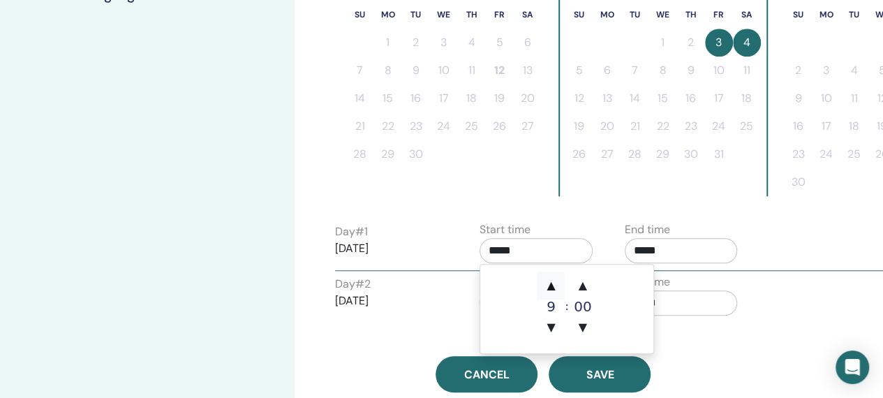
click at [549, 292] on span "▲" at bounding box center [551, 286] width 28 height 28
click at [545, 285] on span "▲" at bounding box center [551, 286] width 28 height 28
click at [546, 288] on span "▲" at bounding box center [551, 286] width 28 height 28
click at [550, 286] on span "▲" at bounding box center [551, 286] width 28 height 28
click at [552, 289] on span "▲" at bounding box center [551, 286] width 28 height 28
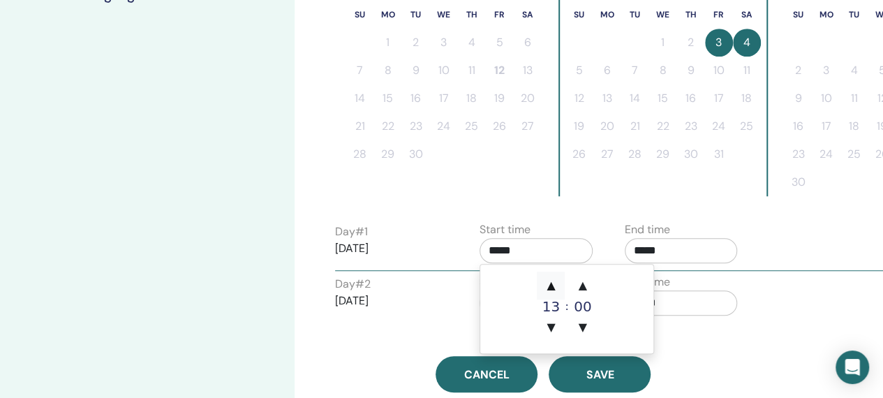
type input "*****"
click at [552, 283] on span "▲" at bounding box center [551, 286] width 28 height 28
click at [550, 289] on span "▲" at bounding box center [551, 286] width 28 height 28
click at [557, 283] on span "▲" at bounding box center [551, 286] width 28 height 28
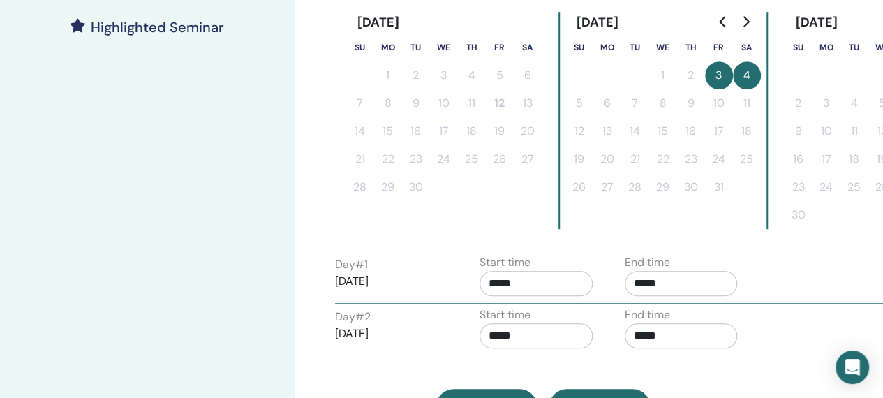
scroll to position [388, 0]
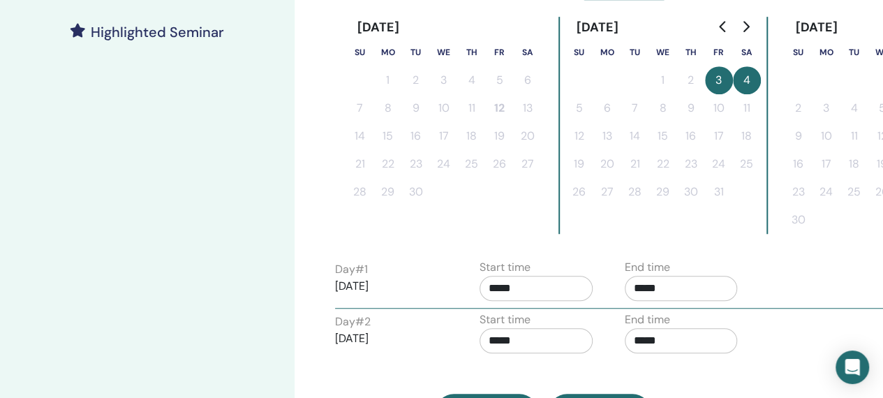
click at [670, 281] on input "*****" at bounding box center [681, 288] width 113 height 25
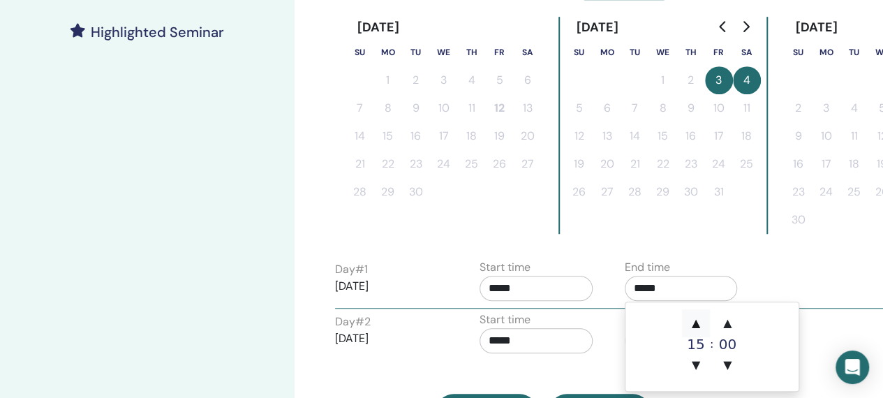
click at [698, 324] on span "▲" at bounding box center [696, 323] width 28 height 28
click at [700, 323] on span "▲" at bounding box center [696, 323] width 28 height 28
click at [691, 377] on span "▼" at bounding box center [696, 365] width 28 height 28
click at [694, 374] on span "▼" at bounding box center [696, 365] width 28 height 28
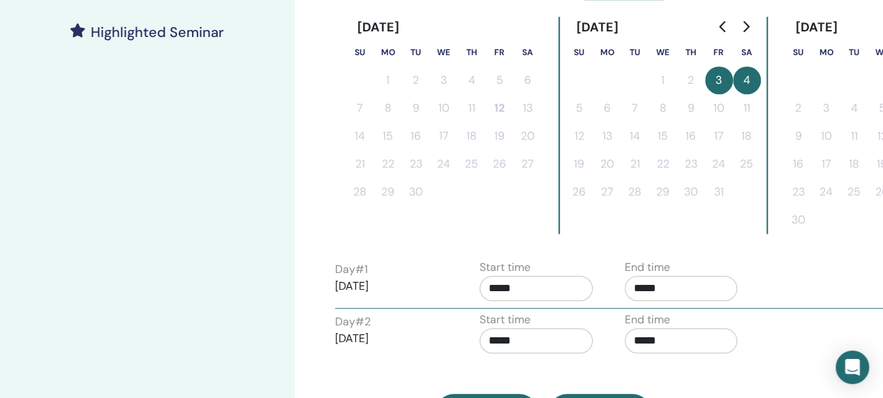
click at [547, 291] on input "*****" at bounding box center [536, 288] width 113 height 25
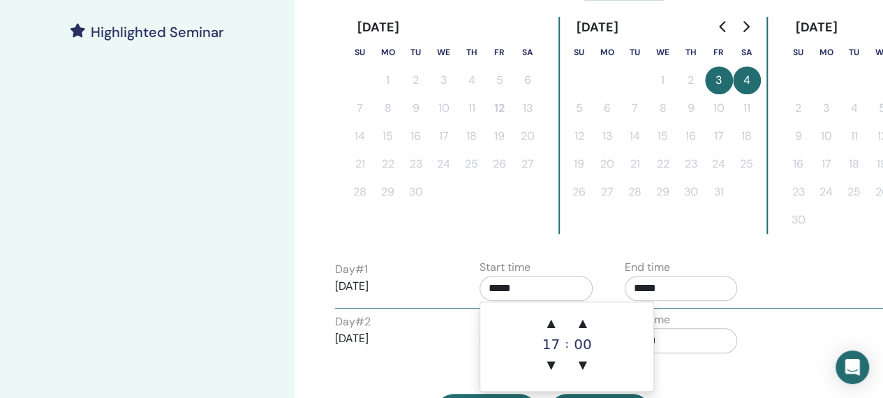
click at [688, 282] on input "*****" at bounding box center [681, 288] width 113 height 25
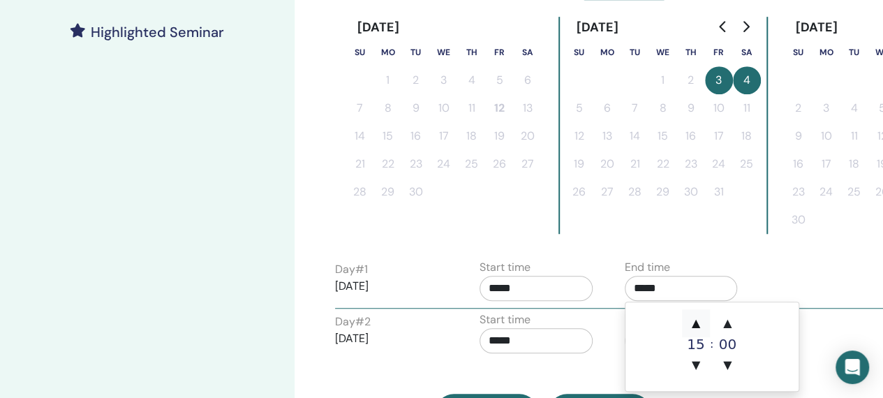
click at [696, 325] on span "▲" at bounding box center [696, 323] width 28 height 28
click at [699, 321] on span "▲" at bounding box center [696, 323] width 28 height 28
click at [702, 321] on span "▲" at bounding box center [696, 323] width 28 height 28
click at [699, 311] on span "▲" at bounding box center [696, 323] width 28 height 28
click at [695, 320] on span "▲" at bounding box center [696, 323] width 28 height 28
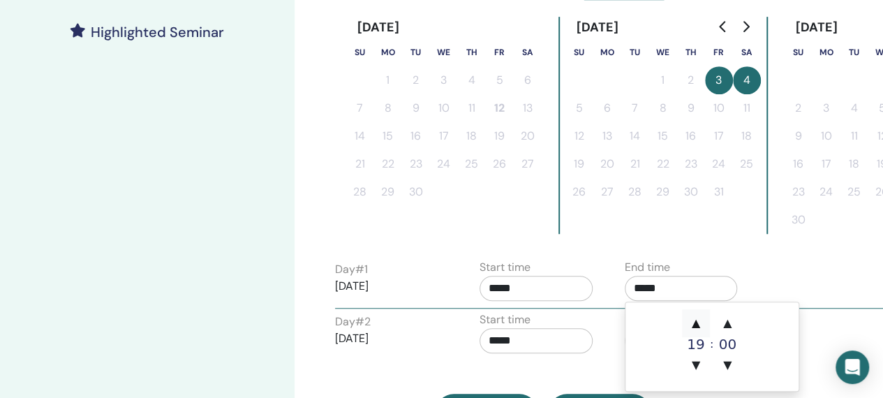
type input "*****"
click at [526, 282] on input "*****" at bounding box center [536, 288] width 113 height 25
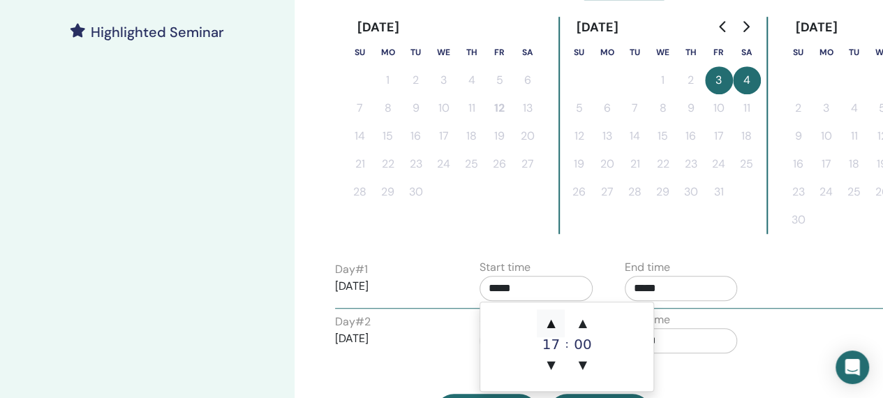
click at [552, 321] on span "▲" at bounding box center [551, 323] width 28 height 28
click at [552, 366] on span "▼" at bounding box center [551, 365] width 28 height 28
type input "*****"
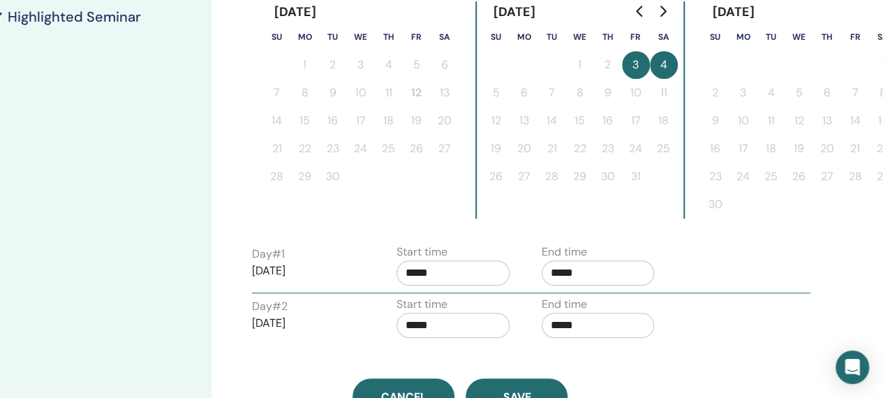
scroll to position [404, 87]
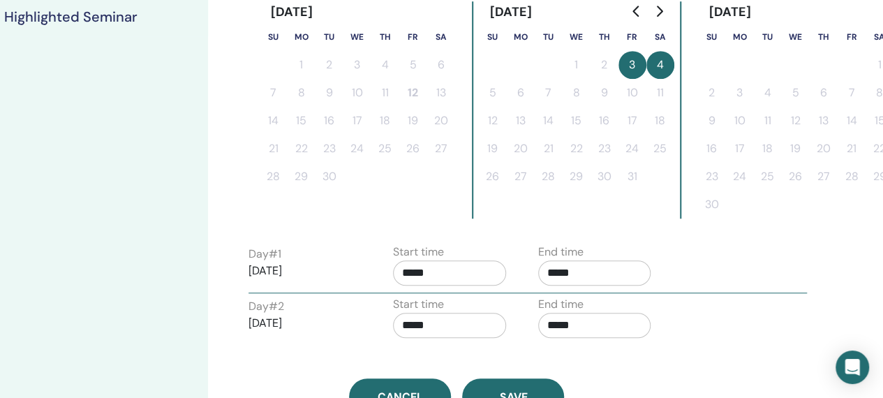
click at [418, 325] on input "*****" at bounding box center [449, 325] width 113 height 25
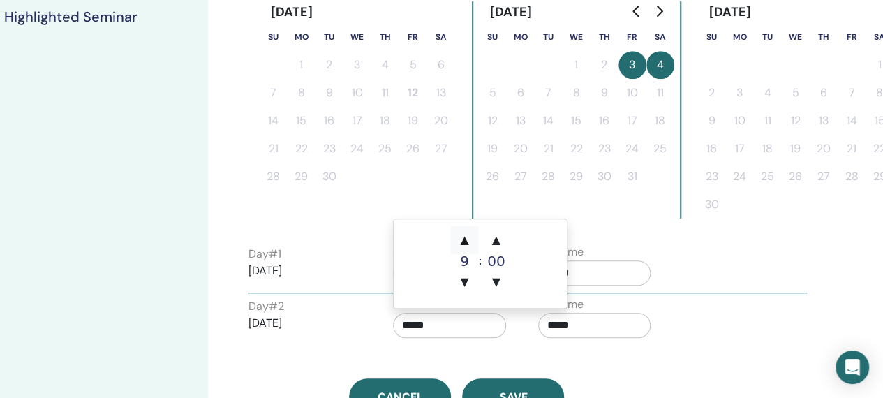
click at [457, 236] on span "▲" at bounding box center [464, 240] width 28 height 28
click at [466, 232] on span "▲" at bounding box center [464, 240] width 28 height 28
type input "*****"
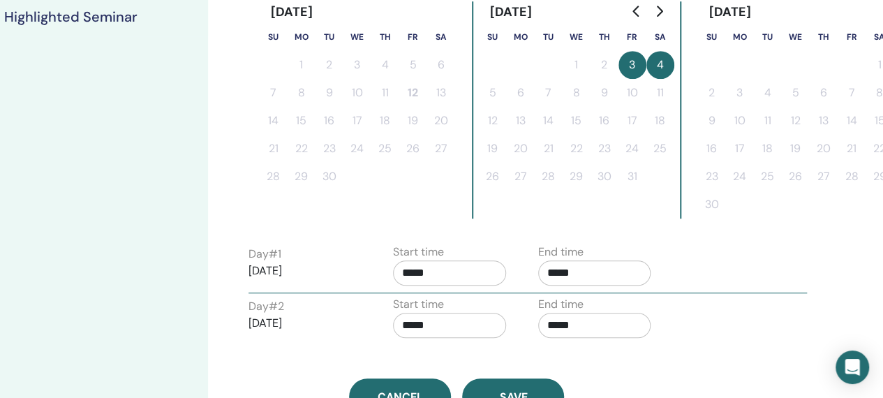
click at [590, 320] on input "*****" at bounding box center [594, 325] width 113 height 25
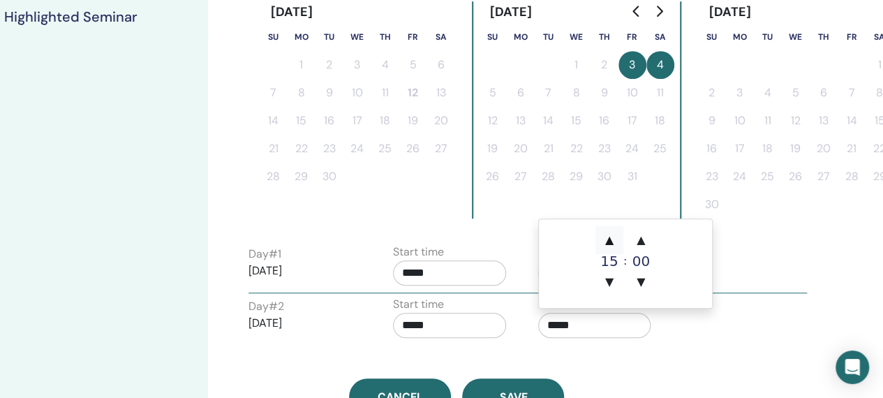
click at [608, 237] on span "▲" at bounding box center [610, 240] width 28 height 28
type input "*****"
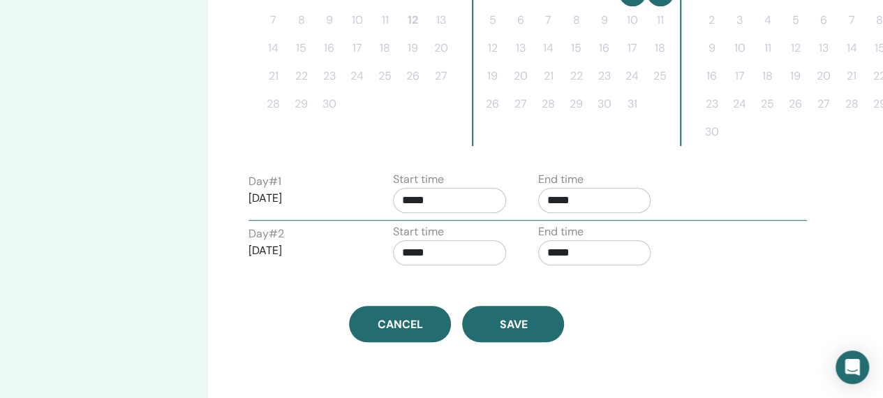
scroll to position [479, 87]
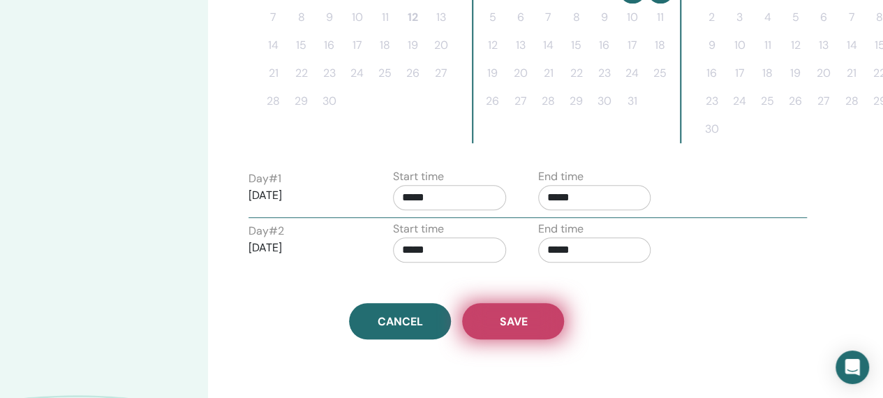
click at [537, 318] on button "Save" at bounding box center [513, 321] width 102 height 36
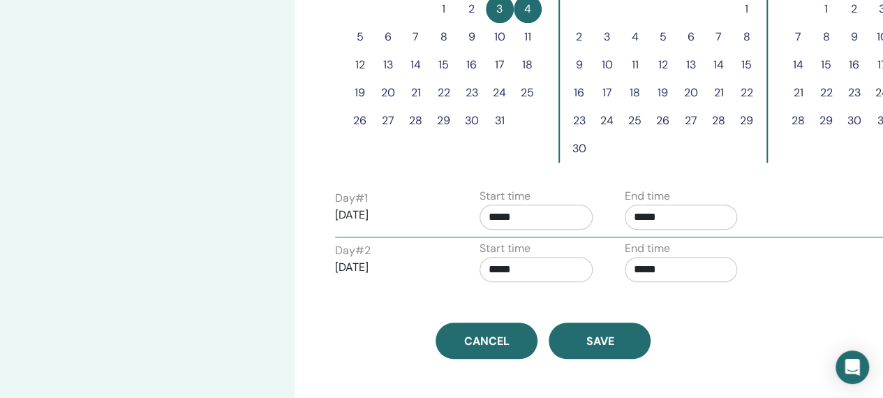
scroll to position [479, 0]
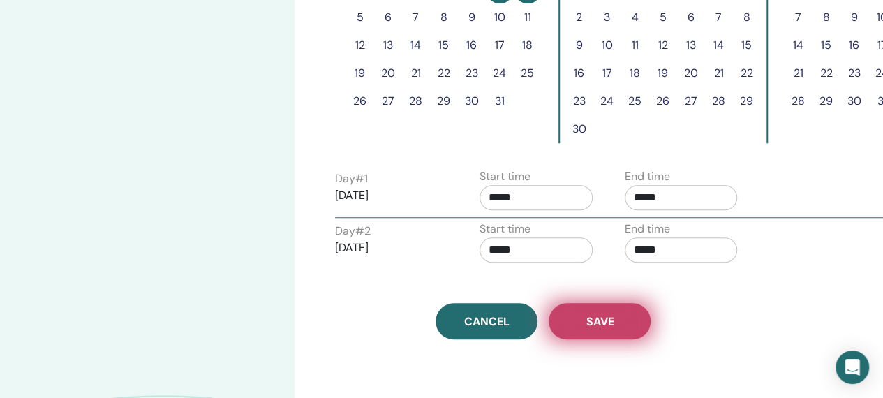
click at [620, 315] on button "Save" at bounding box center [600, 321] width 102 height 36
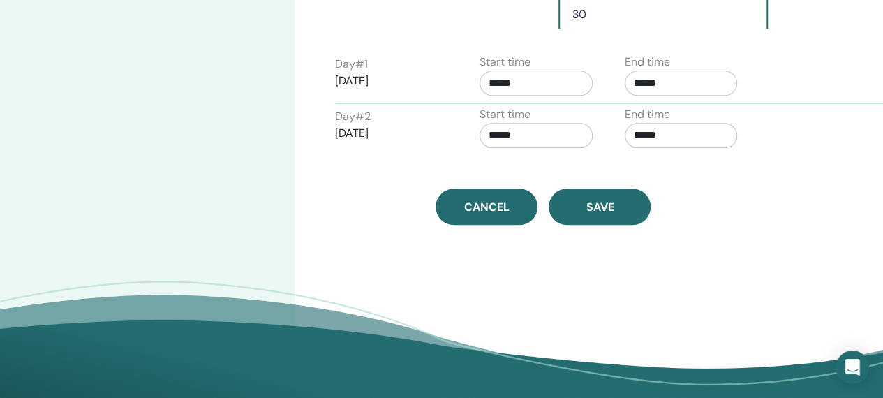
scroll to position [596, 0]
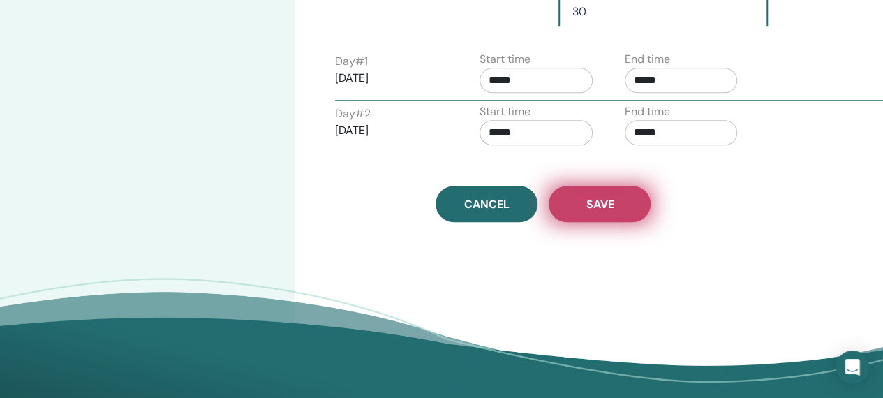
click at [603, 192] on button "Save" at bounding box center [600, 204] width 102 height 36
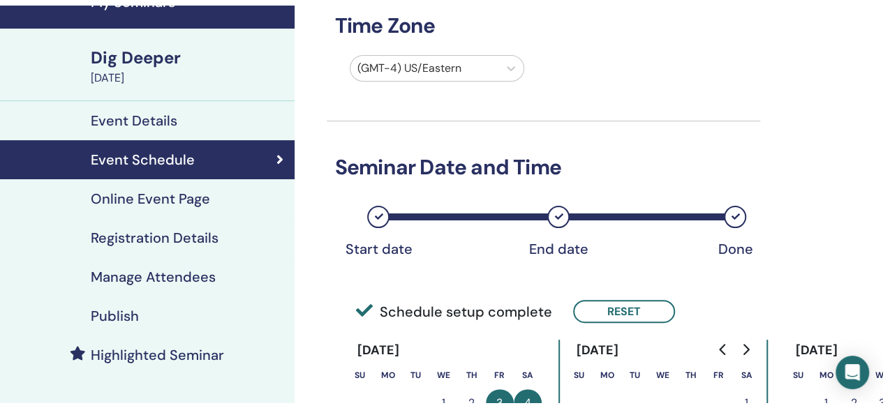
scroll to position [69, 0]
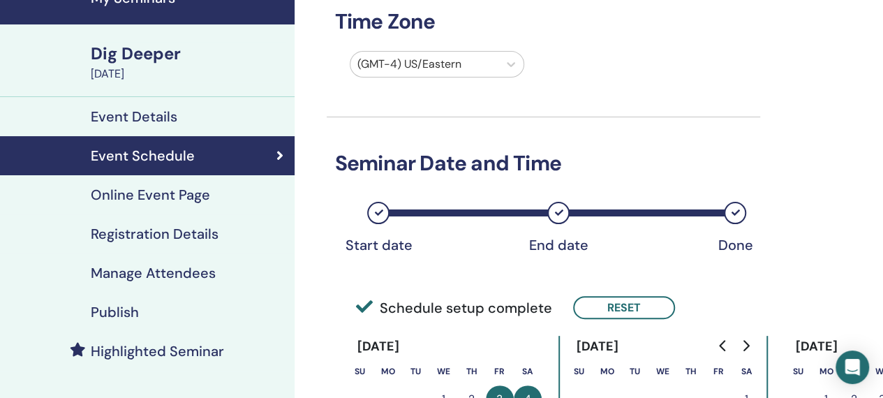
click at [193, 187] on h4 "Online Event Page" at bounding box center [150, 194] width 119 height 17
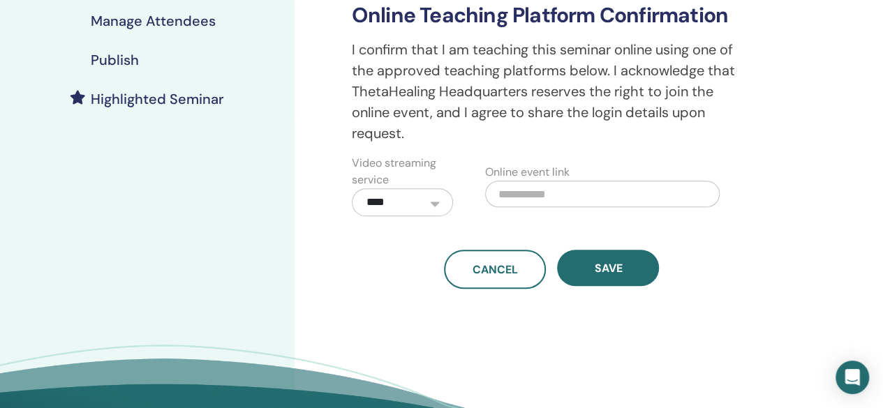
scroll to position [324, 0]
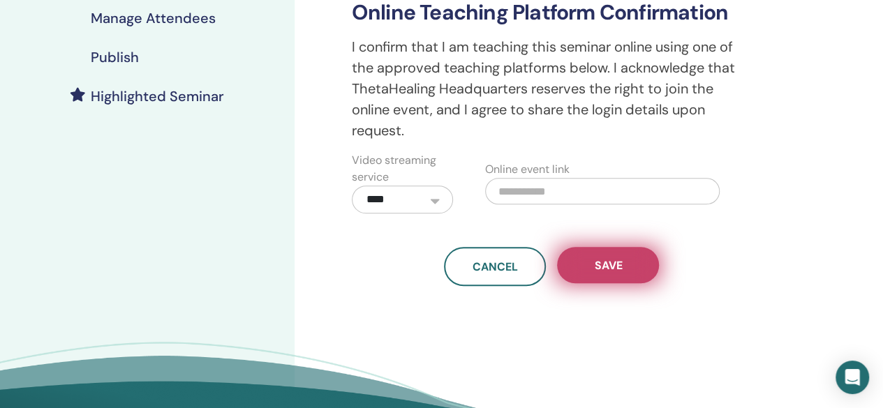
click at [619, 260] on span "Save" at bounding box center [608, 265] width 28 height 15
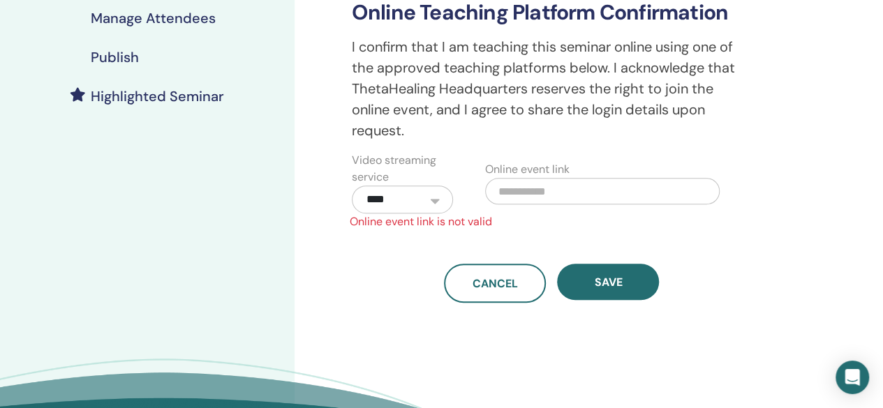
click at [434, 200] on select "**********" at bounding box center [402, 200] width 101 height 28
click at [352, 186] on select "**********" at bounding box center [402, 200] width 101 height 28
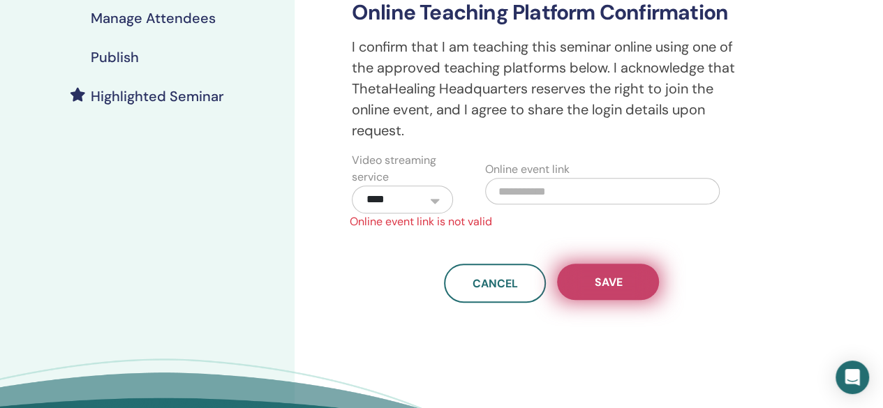
click at [619, 295] on button "Save" at bounding box center [608, 282] width 102 height 36
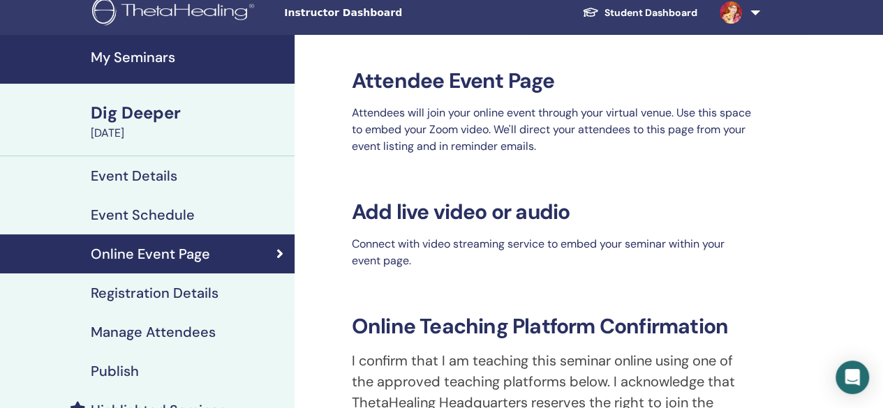
scroll to position [0, 0]
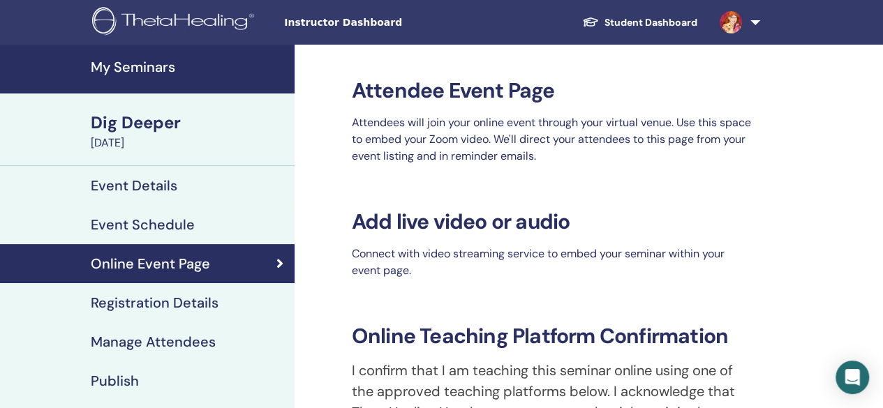
click at [207, 314] on link "Registration Details" at bounding box center [147, 302] width 295 height 39
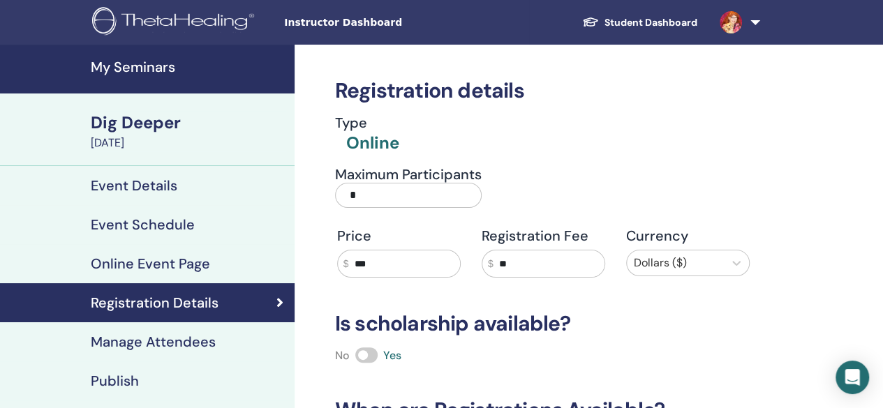
click at [357, 191] on input "*" at bounding box center [408, 195] width 147 height 25
type input "**"
click at [525, 265] on input "**" at bounding box center [549, 264] width 111 height 27
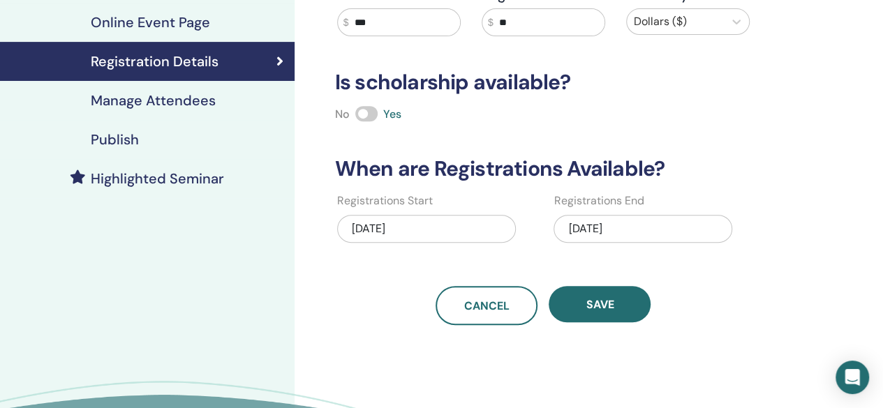
scroll to position [243, 0]
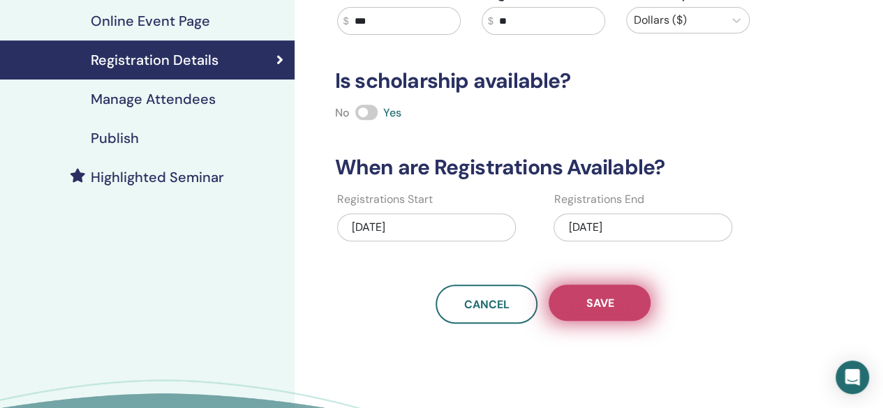
click at [610, 304] on span "Save" at bounding box center [600, 303] width 28 height 15
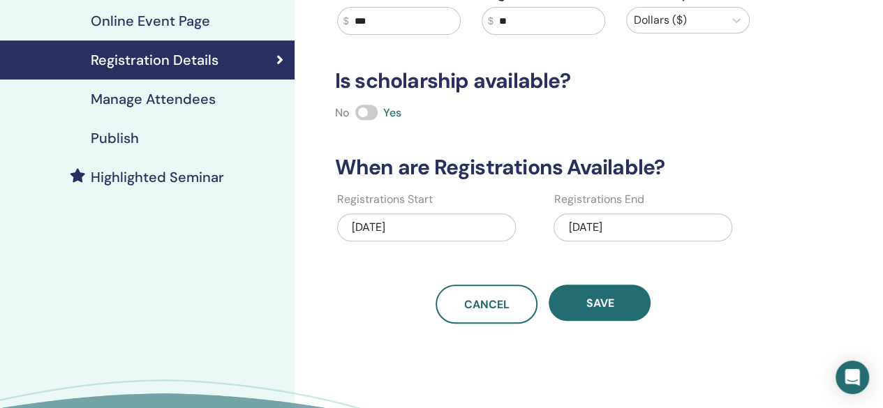
click at [661, 224] on div "10/01/2025" at bounding box center [643, 228] width 179 height 28
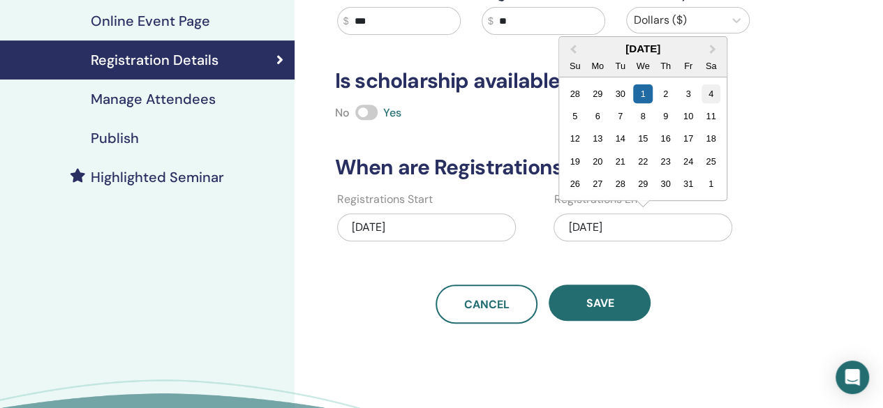
click at [712, 87] on div "4" at bounding box center [711, 93] width 19 height 19
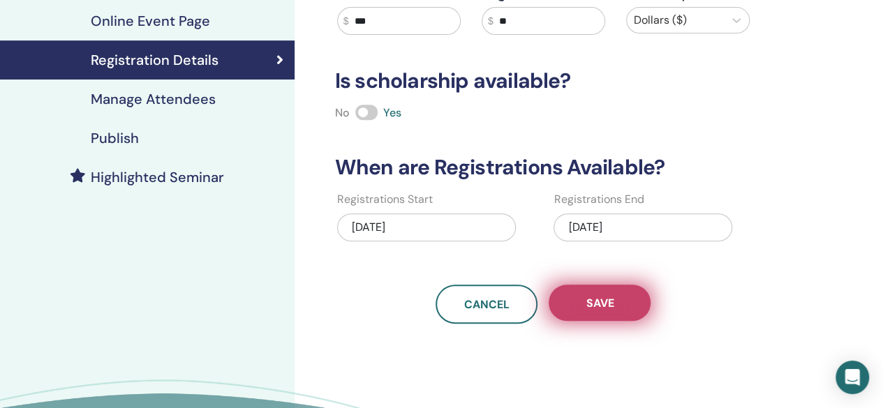
click at [613, 299] on span "Save" at bounding box center [600, 303] width 28 height 15
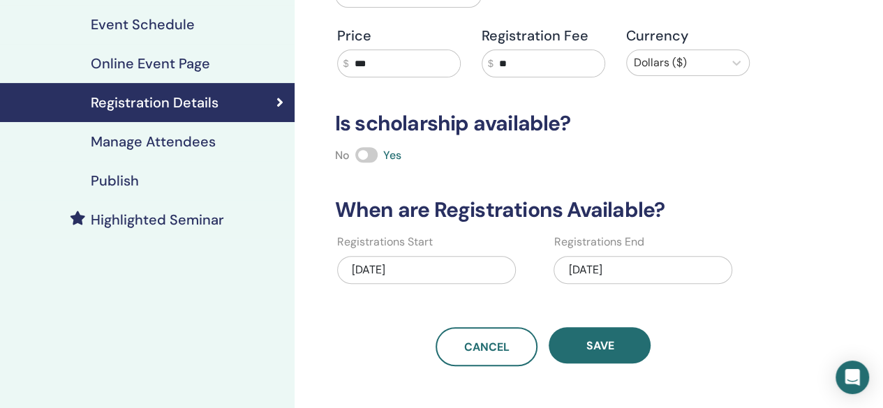
scroll to position [215, 0]
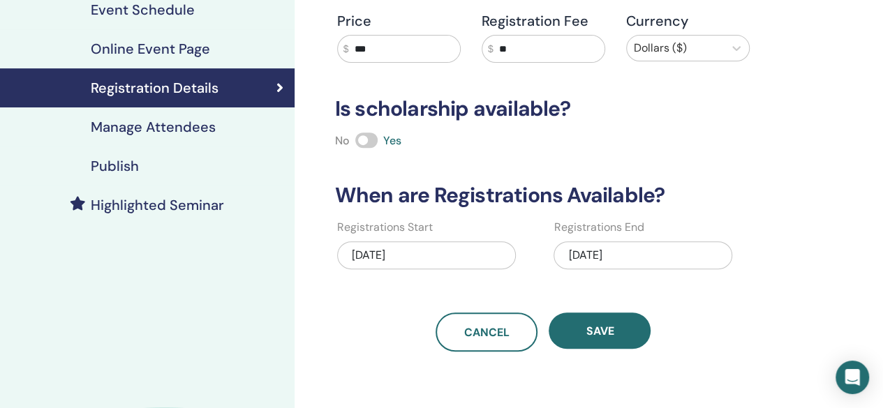
click at [209, 125] on h4 "Manage Attendees" at bounding box center [153, 127] width 125 height 17
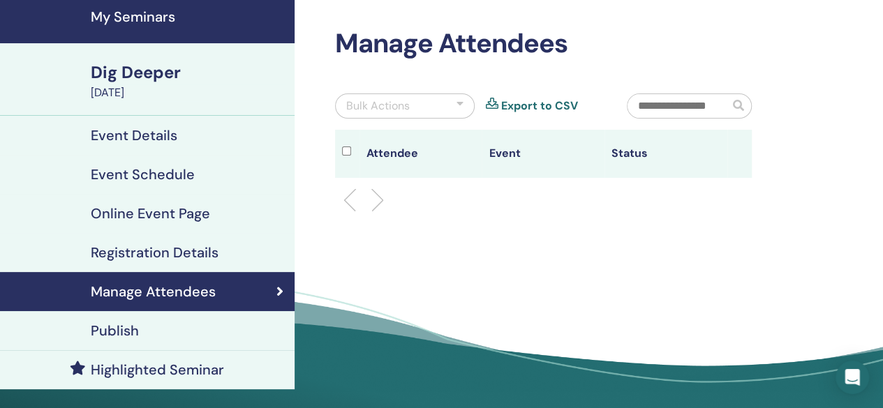
scroll to position [38, 0]
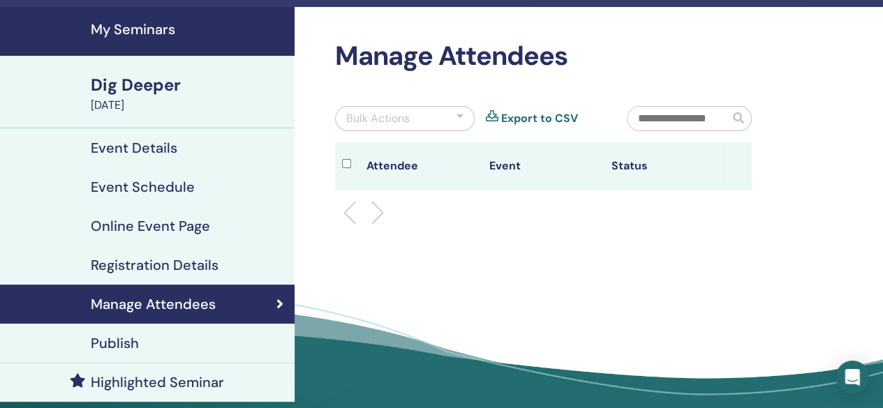
click at [138, 354] on link "Publish" at bounding box center [147, 343] width 295 height 39
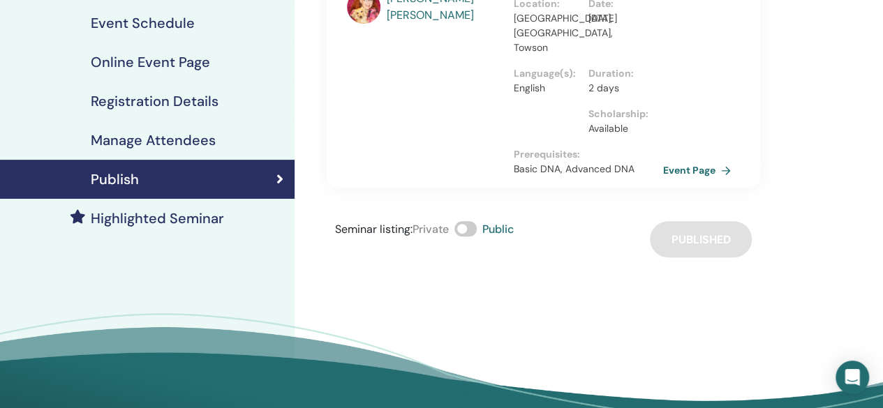
scroll to position [210, 0]
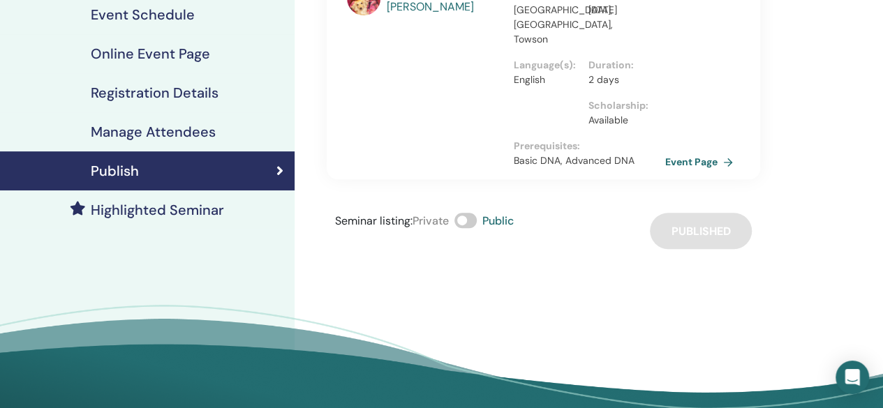
click at [695, 152] on link "Event Page" at bounding box center [701, 162] width 73 height 21
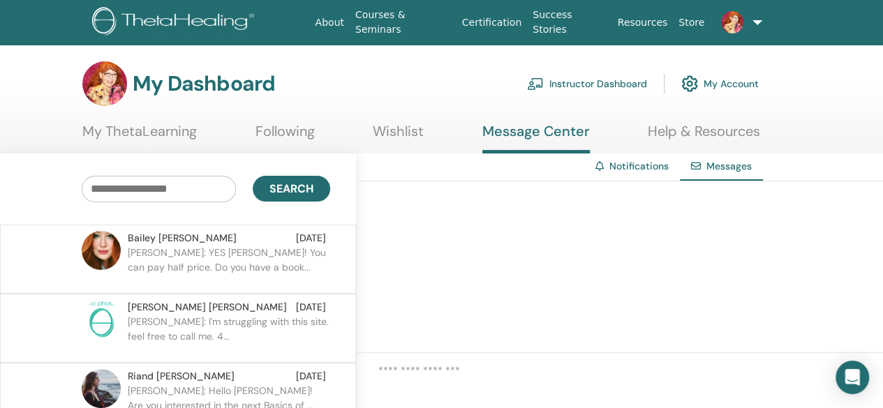
click at [189, 244] on div "[PERSON_NAME] [DATE]" at bounding box center [227, 238] width 198 height 15
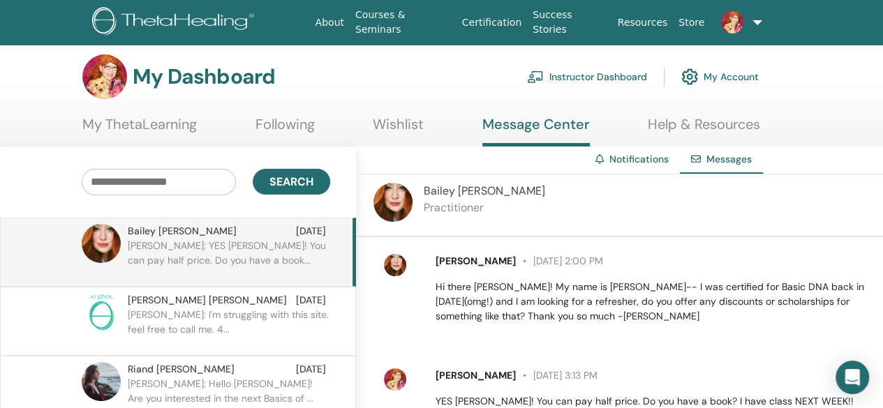
click at [737, 338] on div "[PERSON_NAME] [DATE] 2:00 PM Hi there [PERSON_NAME]! My name is [PERSON_NAME]--…" at bounding box center [630, 347] width 505 height 196
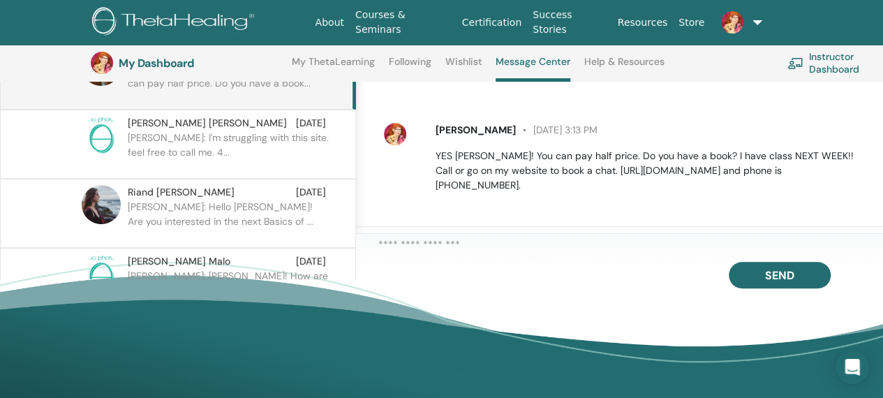
scroll to position [223, 0]
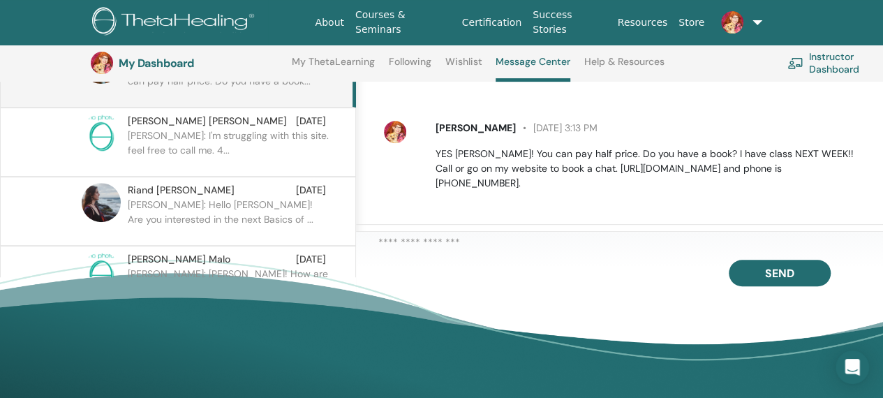
click at [566, 242] on textarea at bounding box center [630, 245] width 505 height 20
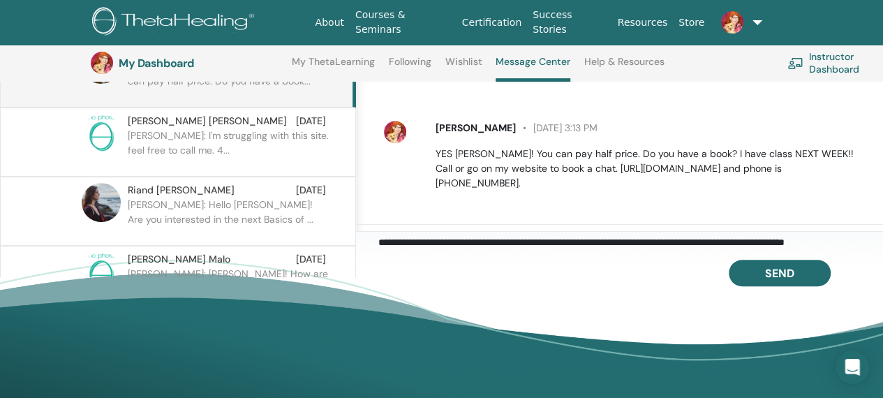
scroll to position [8, 0]
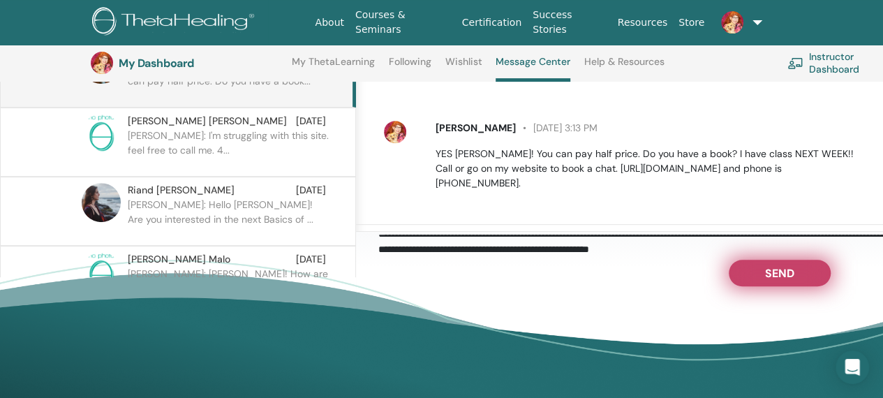
type textarea "**********"
click at [789, 276] on span "Send" at bounding box center [779, 271] width 29 height 10
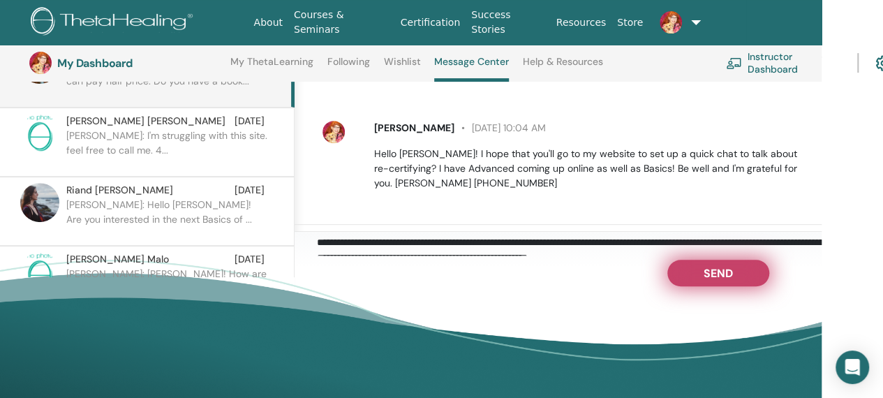
scroll to position [223, 0]
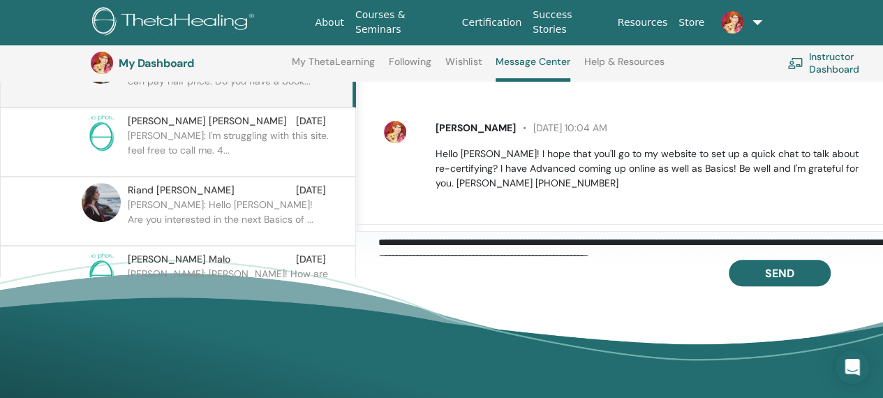
click at [257, 135] on p "[PERSON_NAME]: I'm struggling with this site. feel free to call me. 4..." at bounding box center [229, 149] width 202 height 42
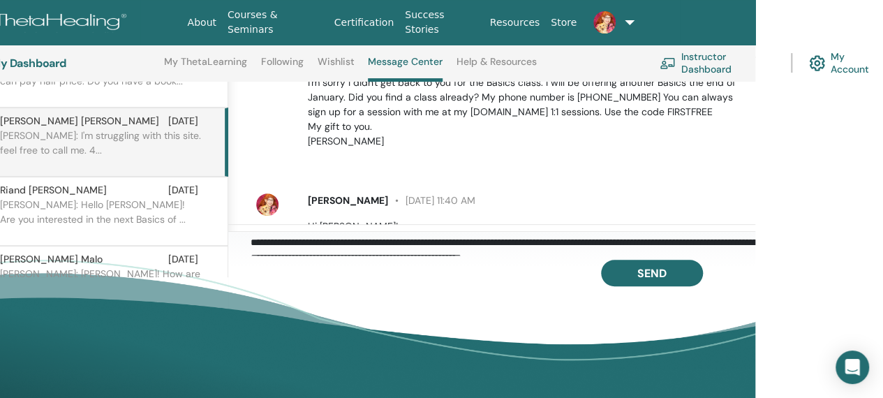
scroll to position [313, 0]
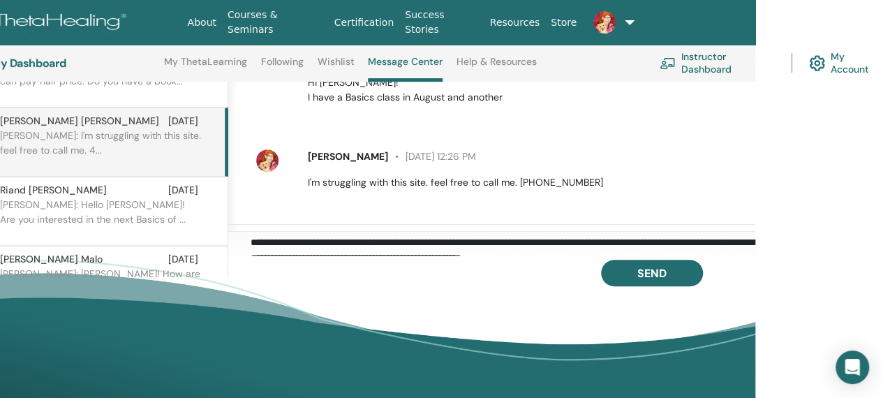
click at [351, 249] on textarea "**********" at bounding box center [503, 245] width 505 height 21
type textarea "**********"
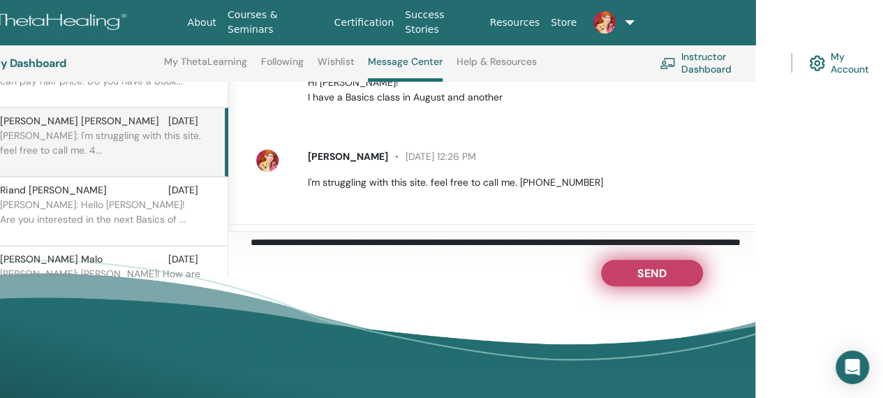
click at [658, 276] on span "Send" at bounding box center [652, 271] width 29 height 10
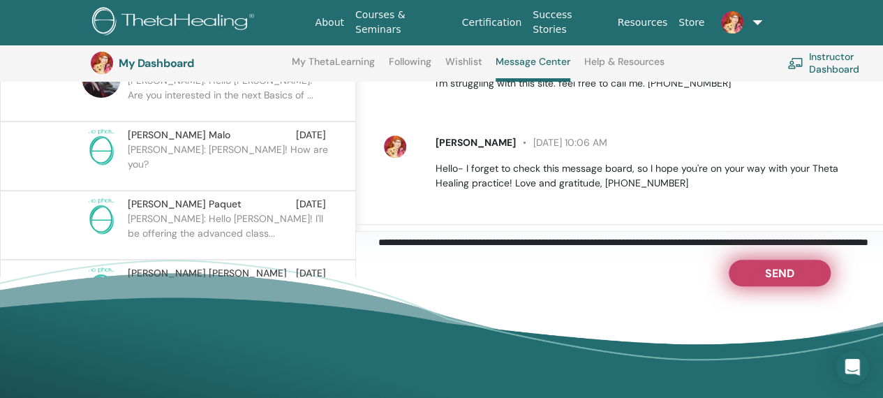
scroll to position [127, 0]
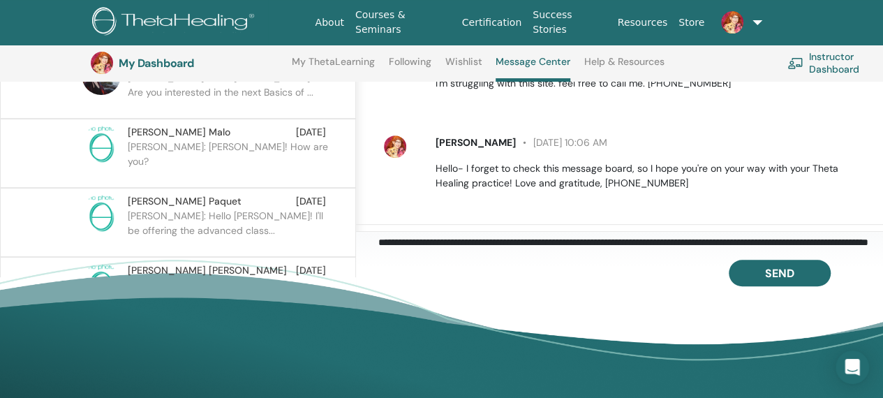
click at [271, 152] on p "Jill: Hola Juliana! How are you?" at bounding box center [229, 161] width 202 height 42
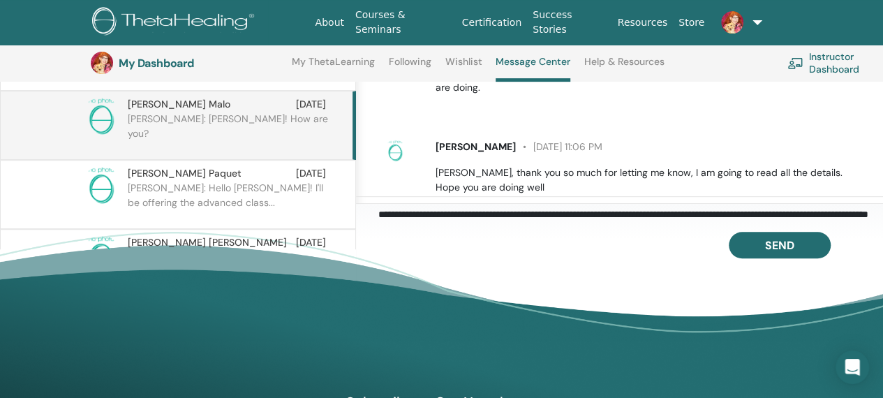
scroll to position [251, 0]
click at [465, 220] on textarea "**********" at bounding box center [630, 217] width 505 height 21
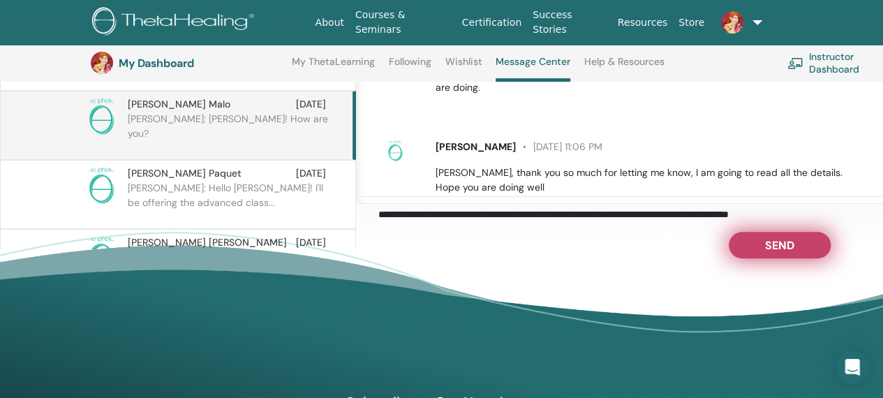
type textarea "**********"
click at [797, 247] on button "Send" at bounding box center [780, 245] width 102 height 27
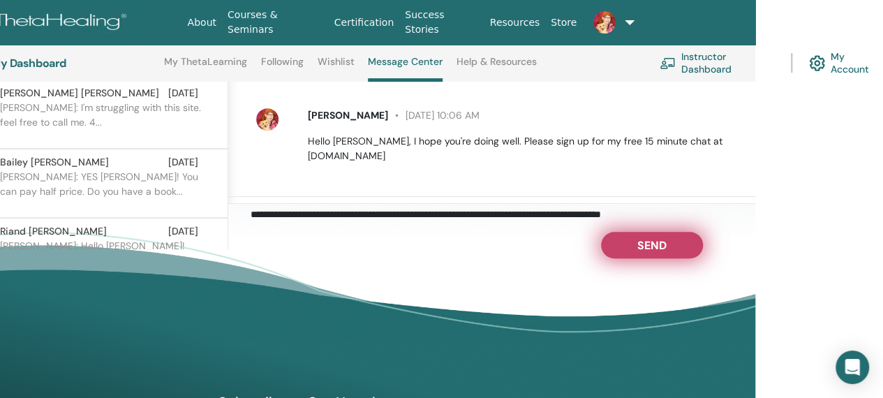
scroll to position [630, 0]
click at [703, 54] on link "Instructor Dashboard" at bounding box center [717, 62] width 115 height 31
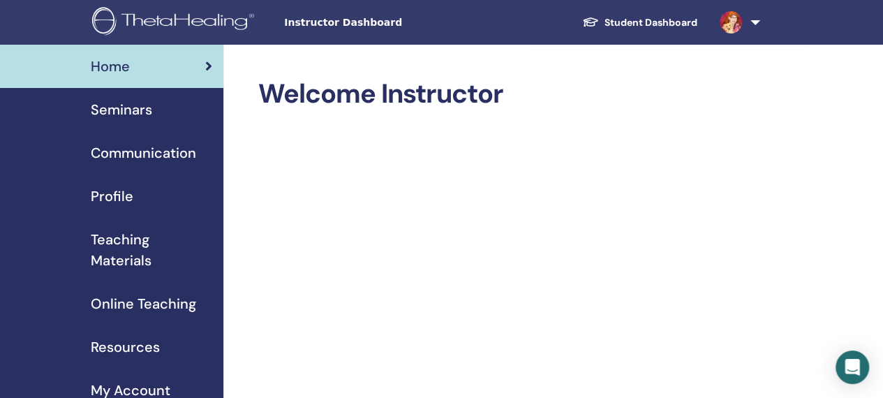
click at [134, 112] on span "Seminars" at bounding box center [121, 109] width 61 height 21
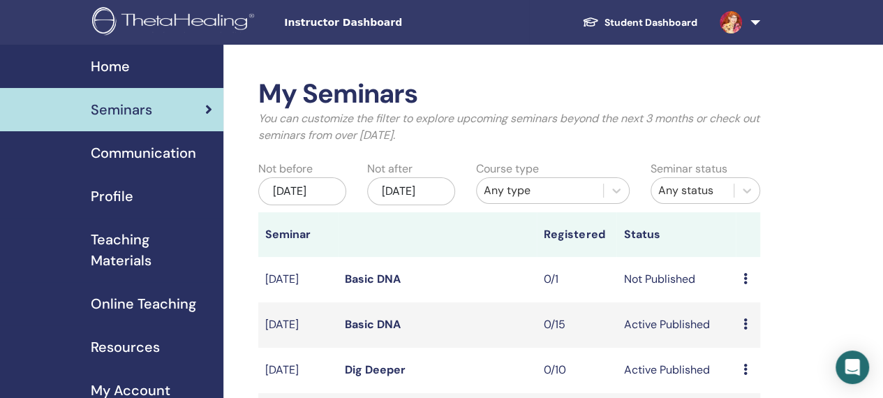
click at [745, 284] on icon at bounding box center [745, 278] width 4 height 11
click at [747, 320] on link "Edit" at bounding box center [738, 323] width 20 height 15
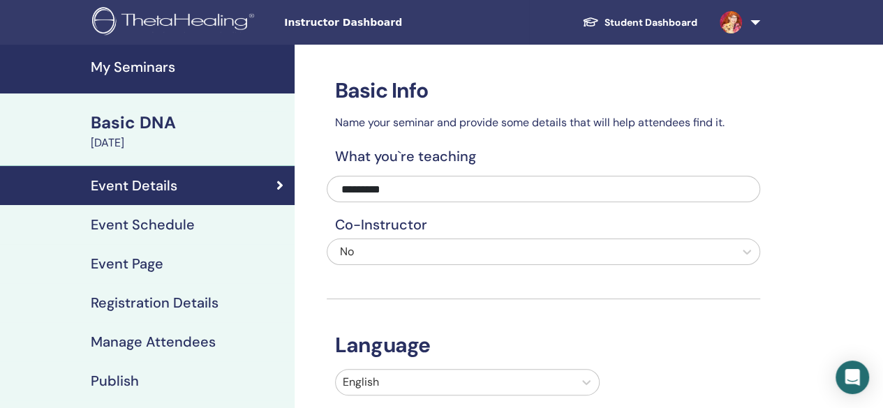
click at [201, 232] on div "Event Schedule" at bounding box center [147, 224] width 272 height 17
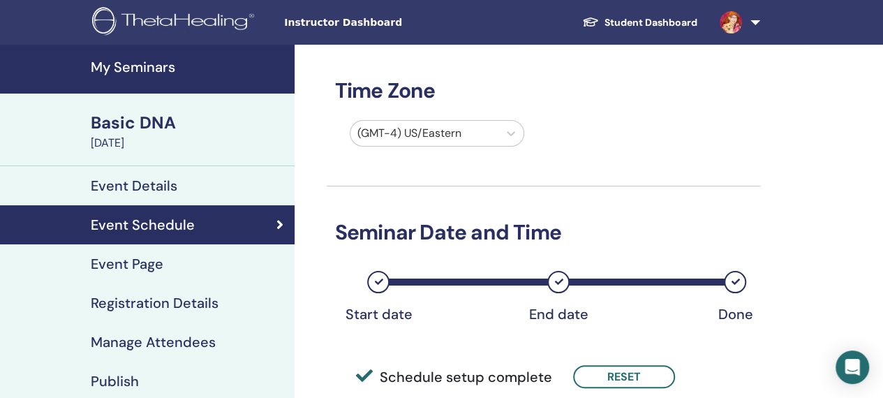
click at [198, 270] on div "Event Page" at bounding box center [147, 264] width 272 height 17
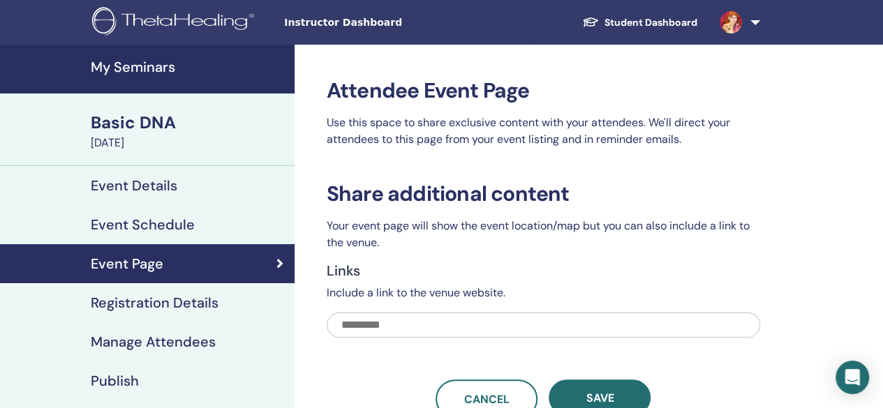
click at [215, 297] on h4 "Registration Details" at bounding box center [155, 303] width 128 height 17
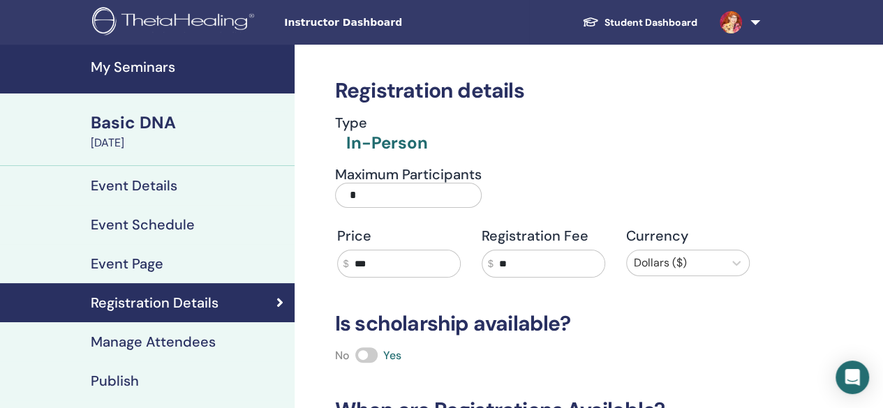
click at [373, 191] on input "*" at bounding box center [408, 195] width 147 height 25
type input "**"
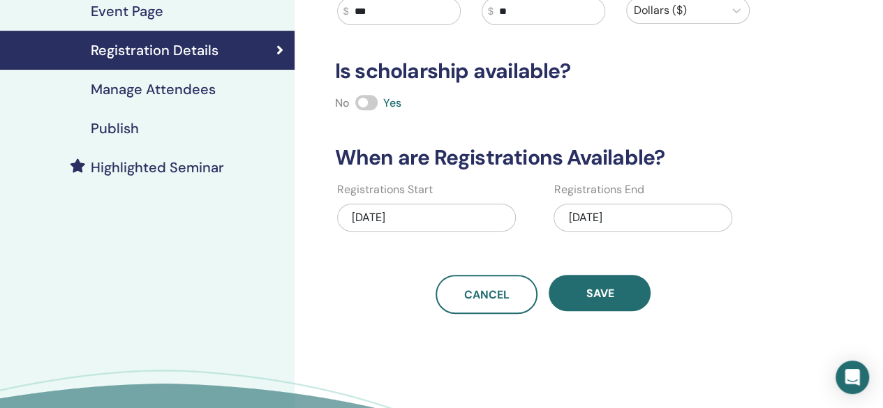
scroll to position [256, 0]
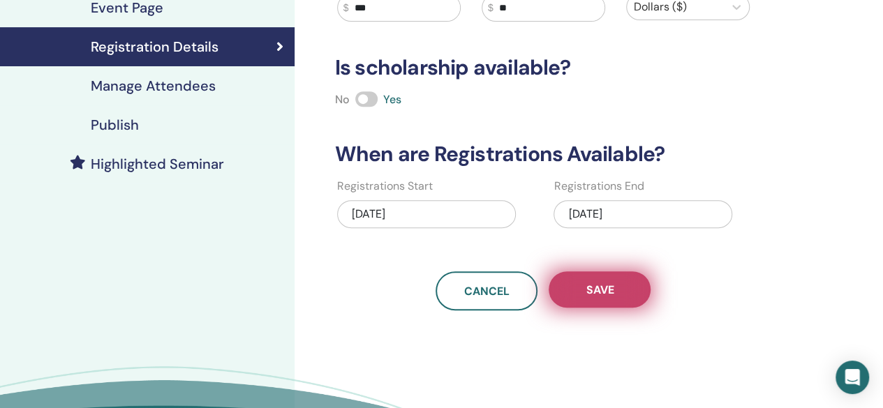
click at [623, 290] on button "Save" at bounding box center [600, 290] width 102 height 36
click at [605, 295] on span "Save" at bounding box center [600, 290] width 28 height 15
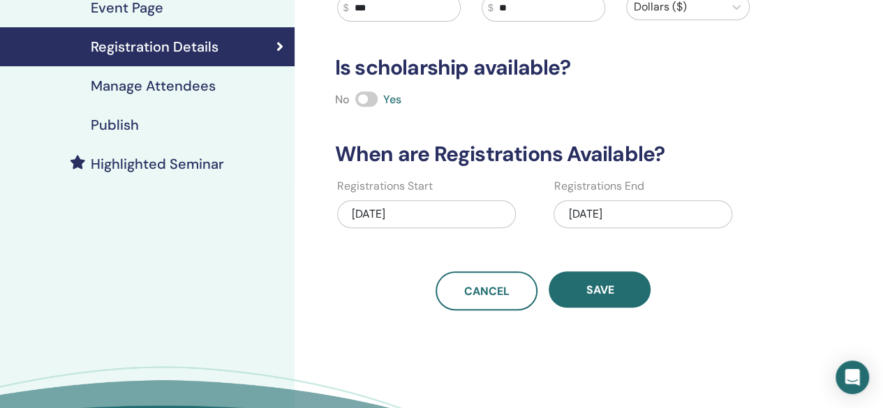
click at [133, 132] on h4 "Publish" at bounding box center [115, 125] width 48 height 17
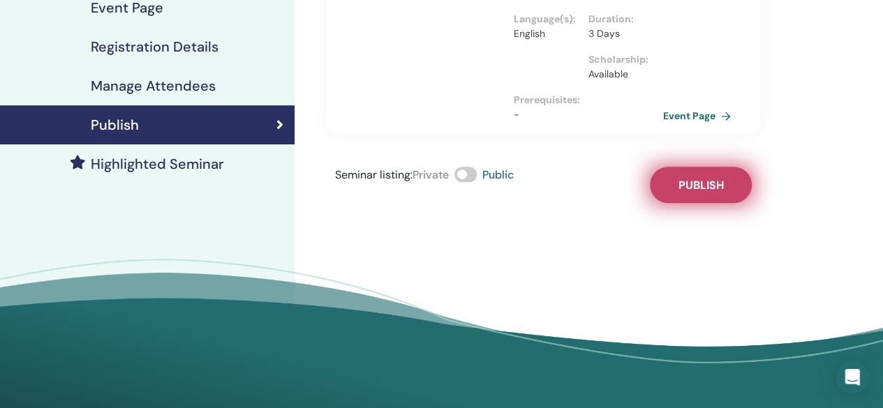
click at [713, 178] on span "Publish" at bounding box center [700, 185] width 45 height 15
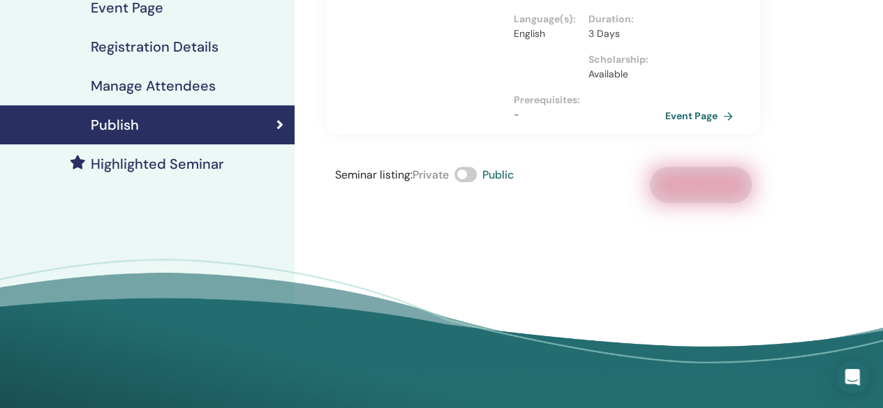
click at [702, 105] on link "Event Page" at bounding box center [701, 115] width 73 height 21
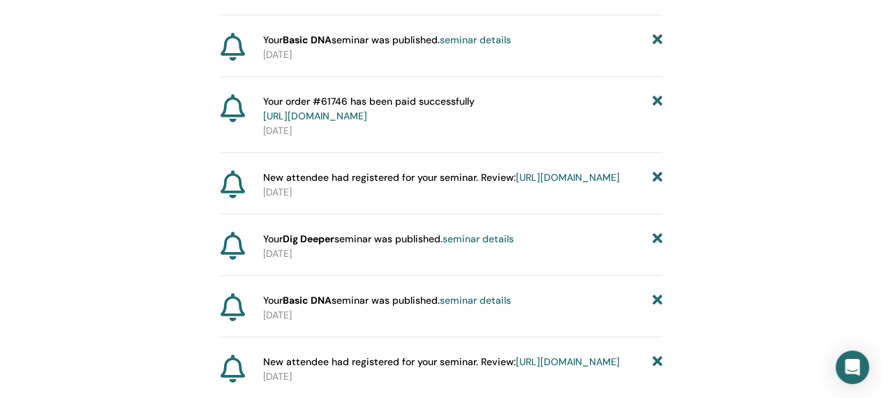
scroll to position [421, 0]
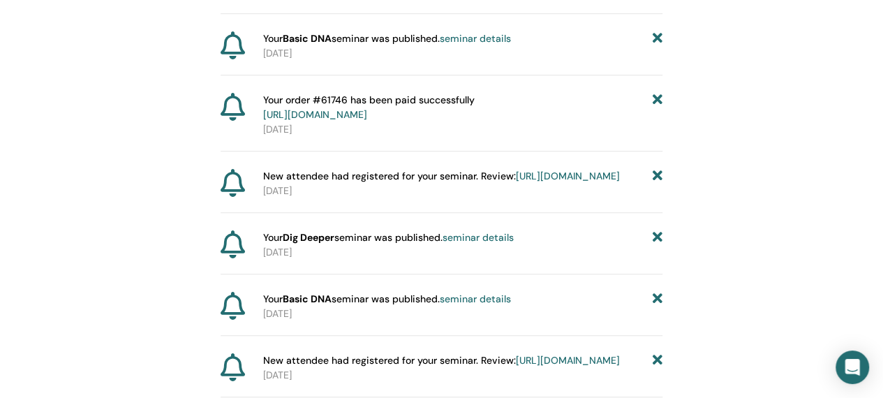
click at [507, 244] on link "seminar details" at bounding box center [478, 237] width 71 height 13
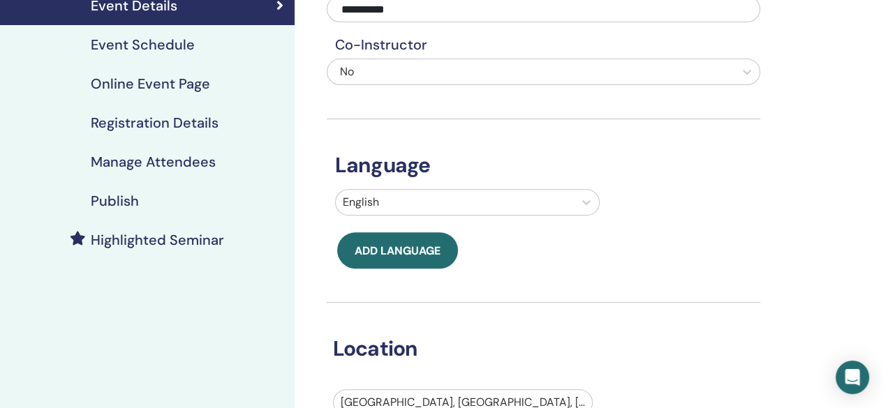
scroll to position [201, 0]
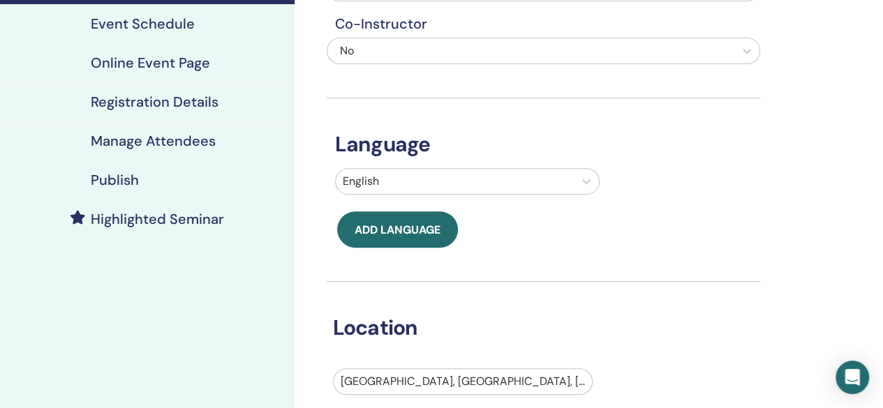
click at [133, 186] on h4 "Publish" at bounding box center [115, 180] width 48 height 17
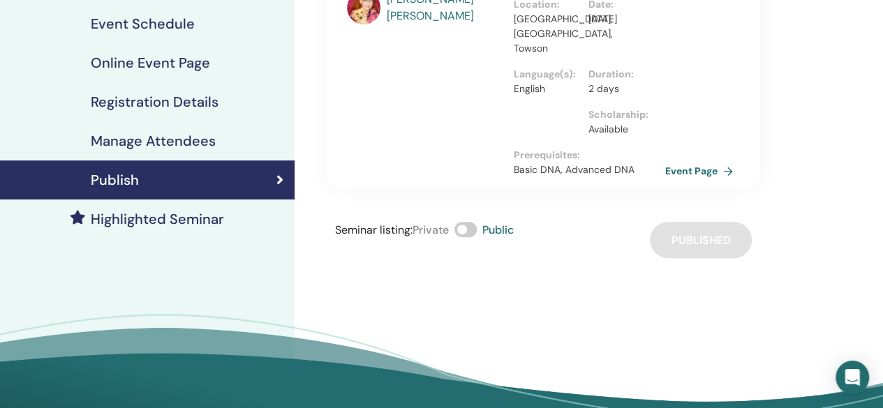
click at [691, 161] on link "Event Page" at bounding box center [701, 171] width 73 height 21
